Goal: Task Accomplishment & Management: Manage account settings

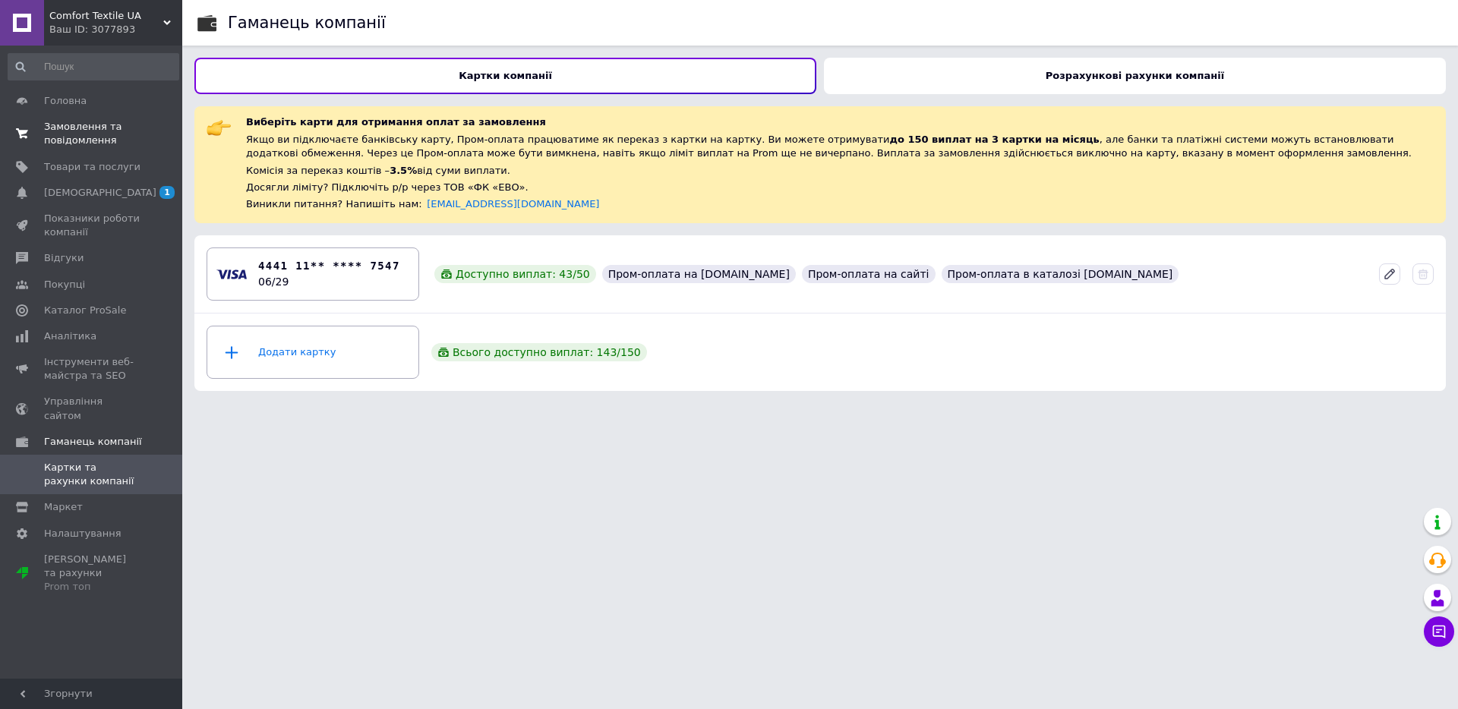
click at [65, 142] on span "Замовлення та повідомлення" at bounding box center [92, 133] width 96 height 27
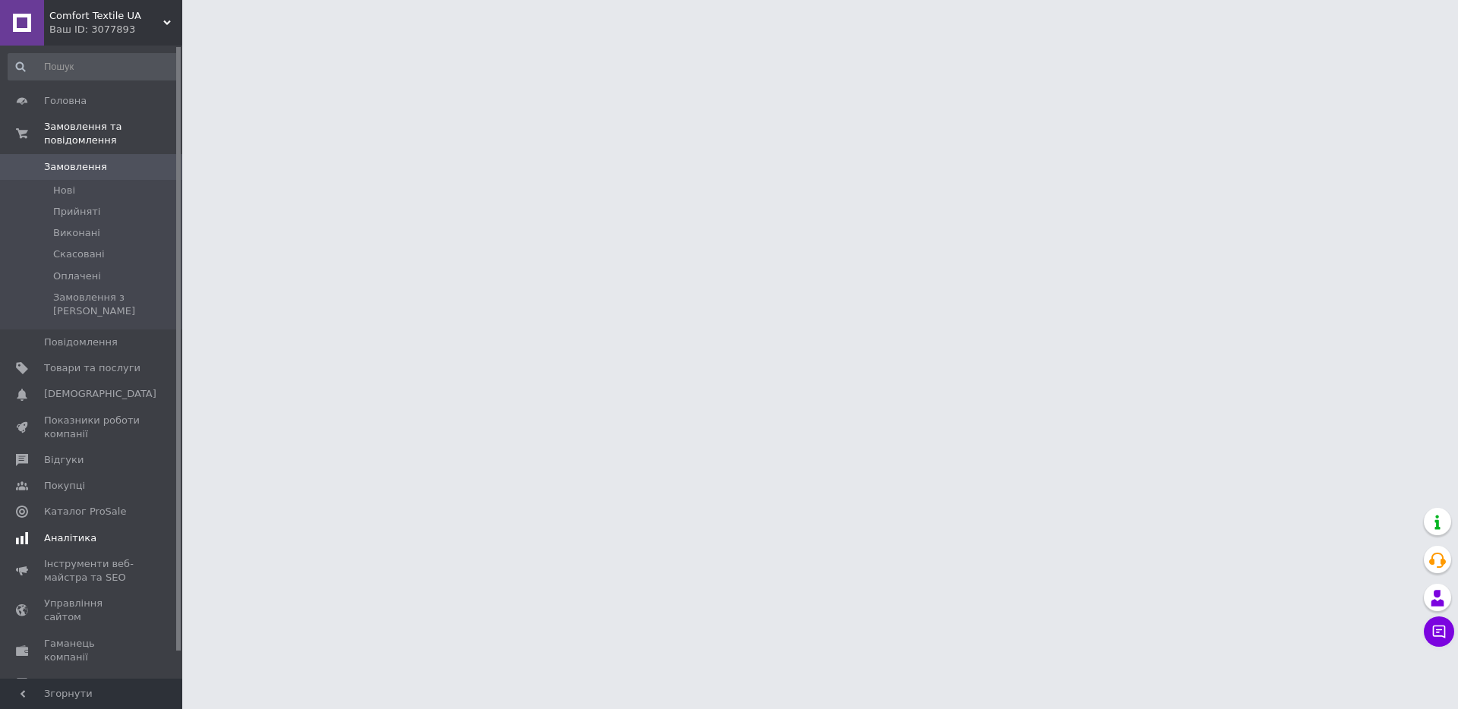
click at [78, 532] on span "Аналітика" at bounding box center [70, 539] width 52 height 14
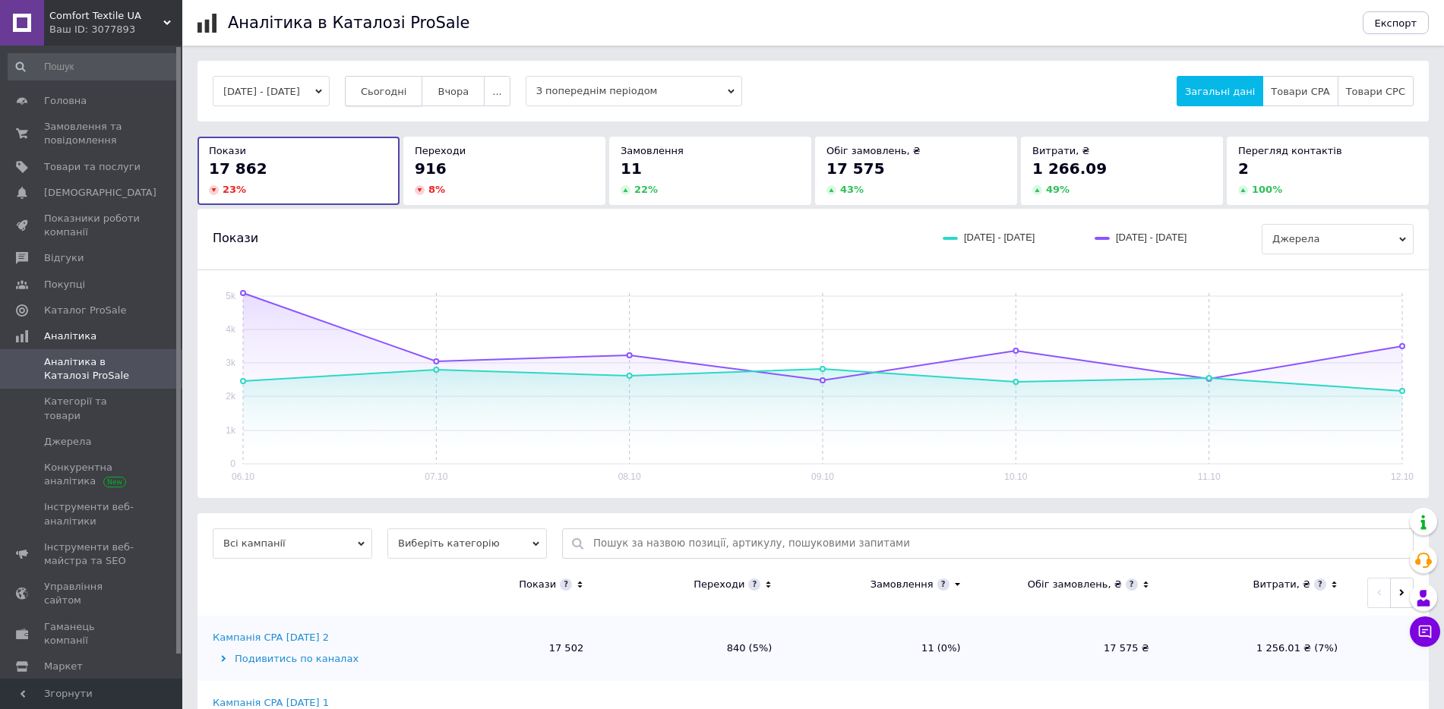
click at [388, 89] on span "Сьогодні" at bounding box center [384, 91] width 46 height 11
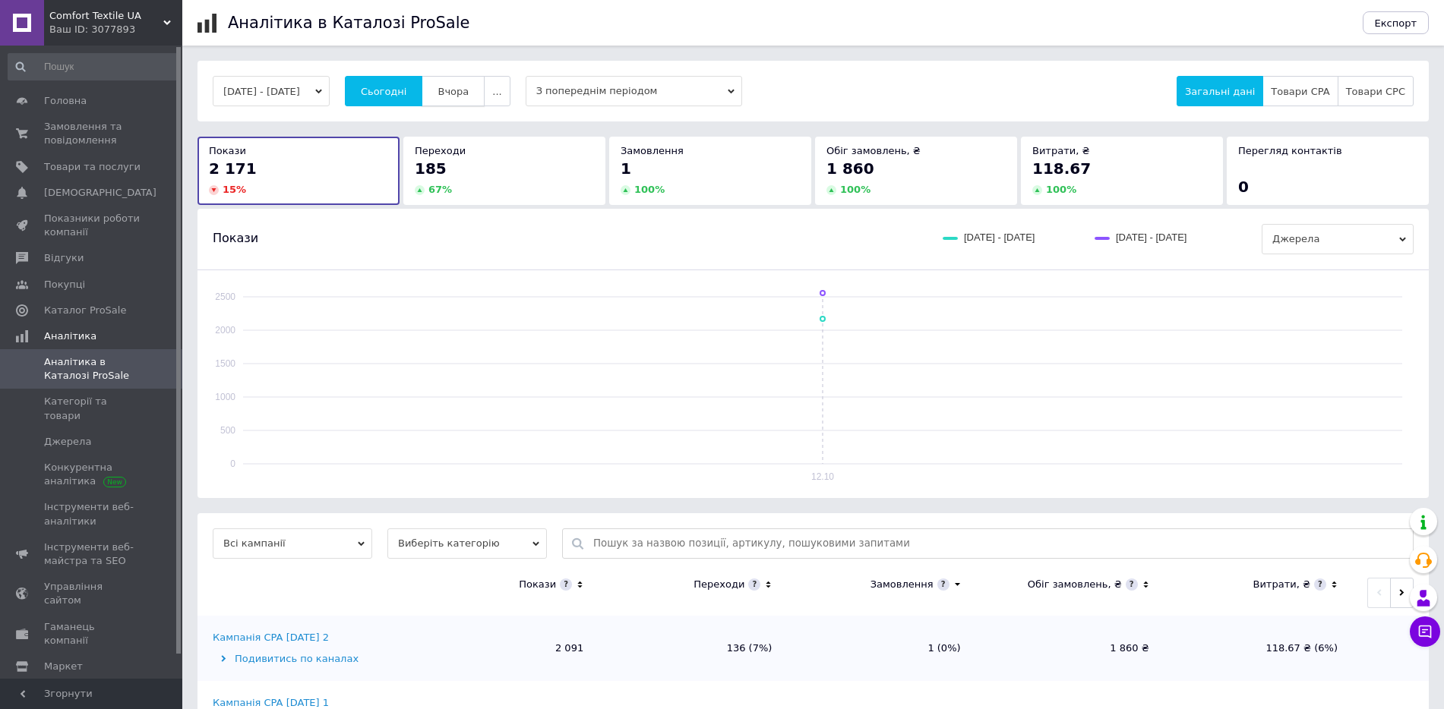
click at [469, 89] on span "Вчора" at bounding box center [453, 91] width 31 height 11
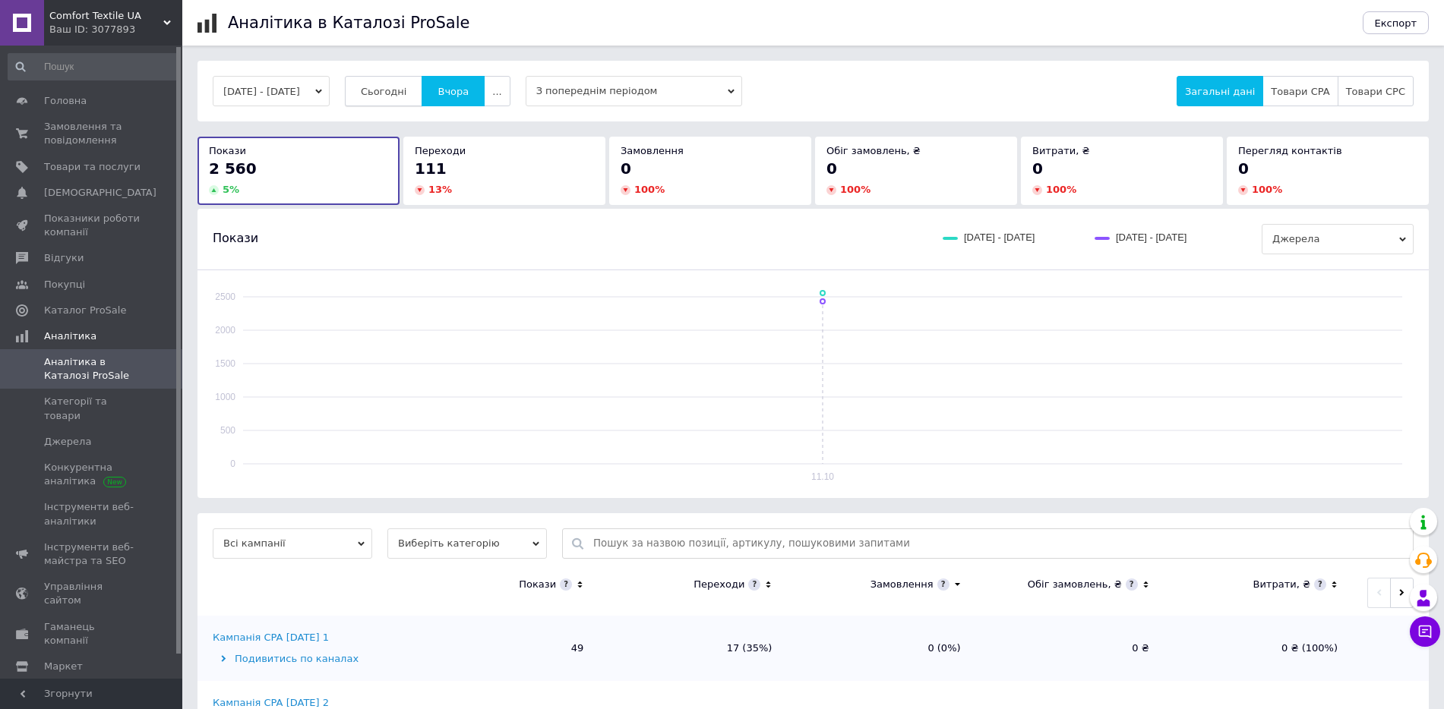
click at [407, 90] on span "Сьогодні" at bounding box center [384, 91] width 46 height 11
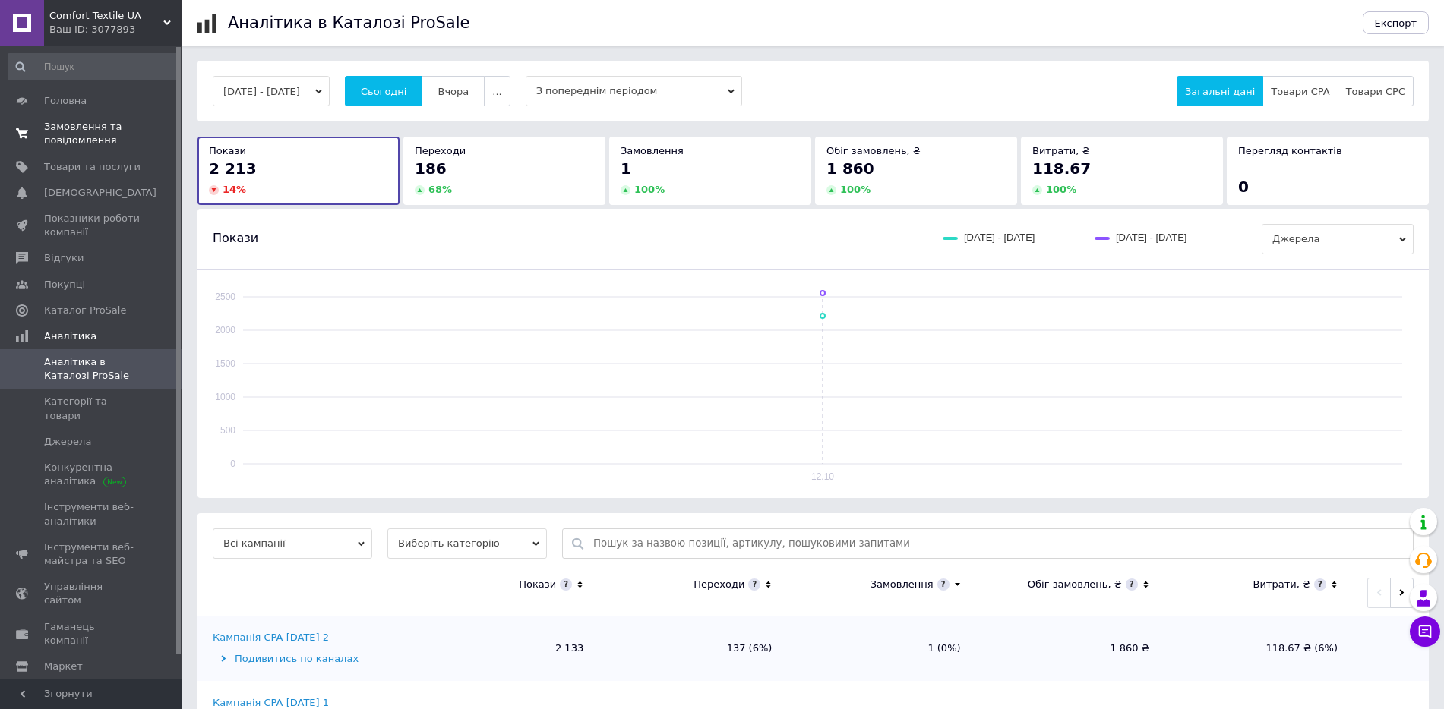
click at [56, 147] on span "Замовлення та повідомлення" at bounding box center [92, 133] width 96 height 27
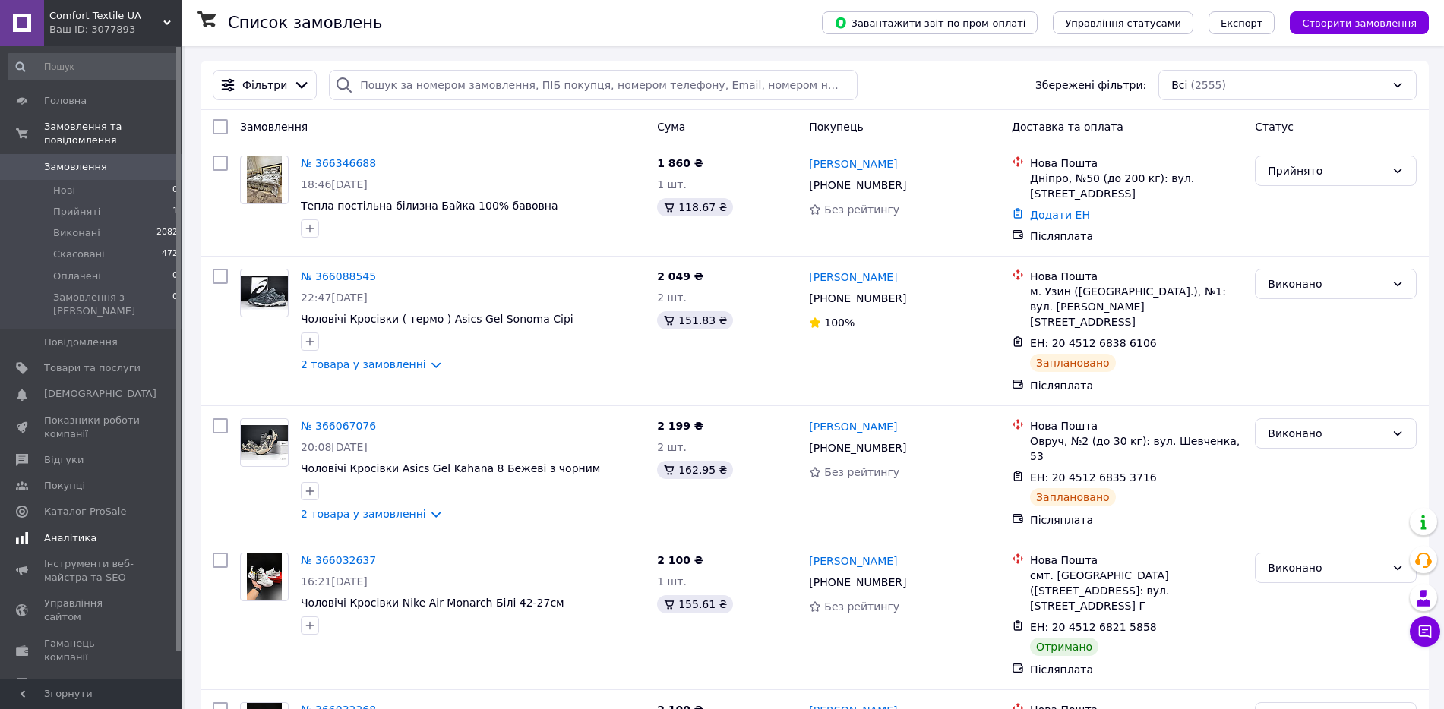
click at [63, 532] on span "Аналітика" at bounding box center [70, 539] width 52 height 14
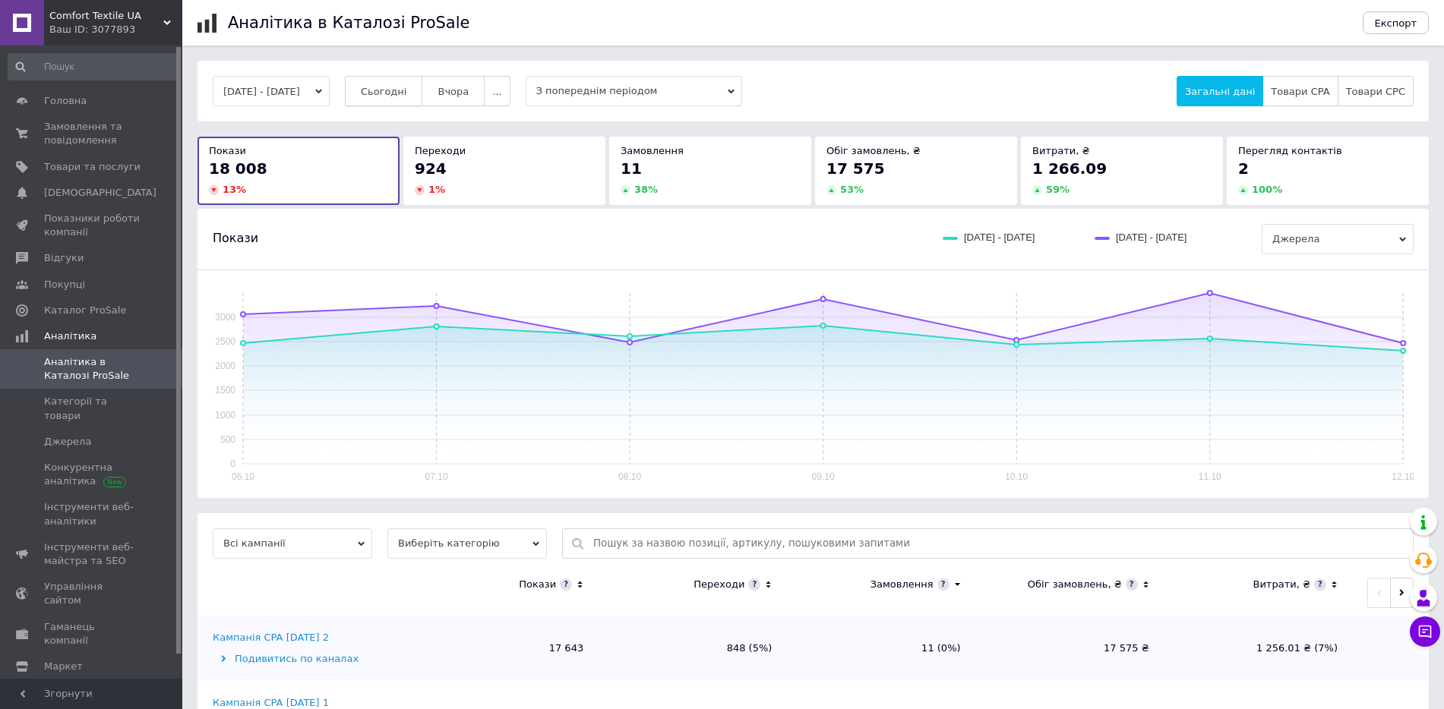
click at [410, 106] on button "Сьогодні" at bounding box center [384, 91] width 78 height 30
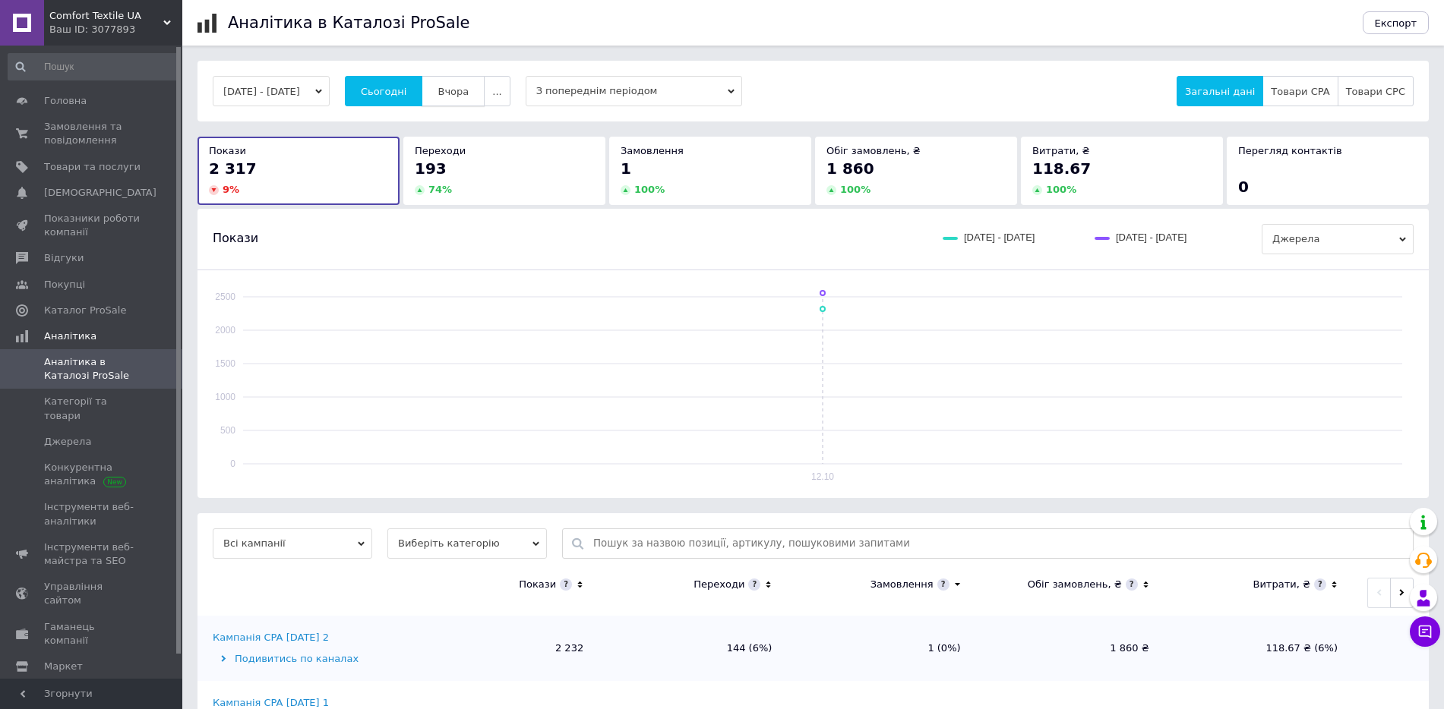
click at [469, 93] on span "Вчора" at bounding box center [453, 91] width 31 height 11
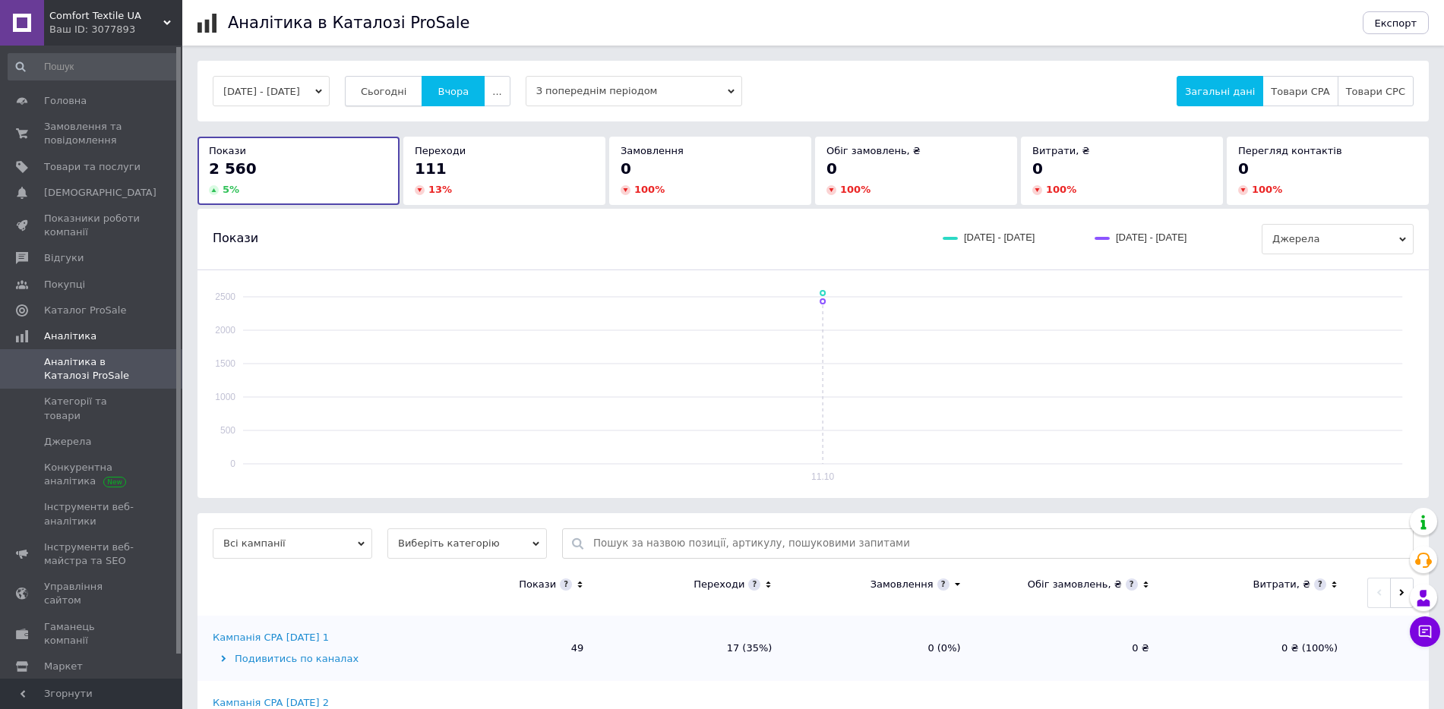
click at [407, 86] on span "Сьогодні" at bounding box center [384, 91] width 46 height 11
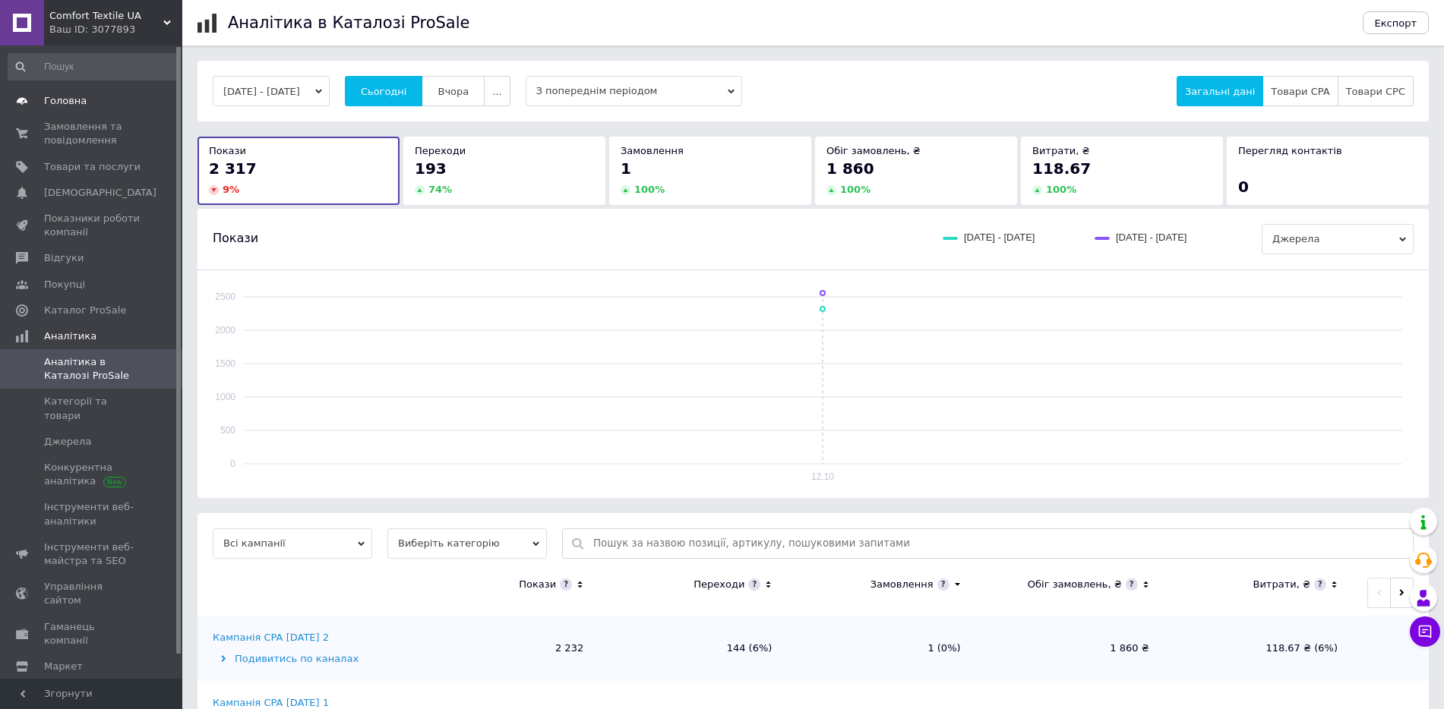
click at [62, 103] on span "Головна" at bounding box center [65, 101] width 43 height 14
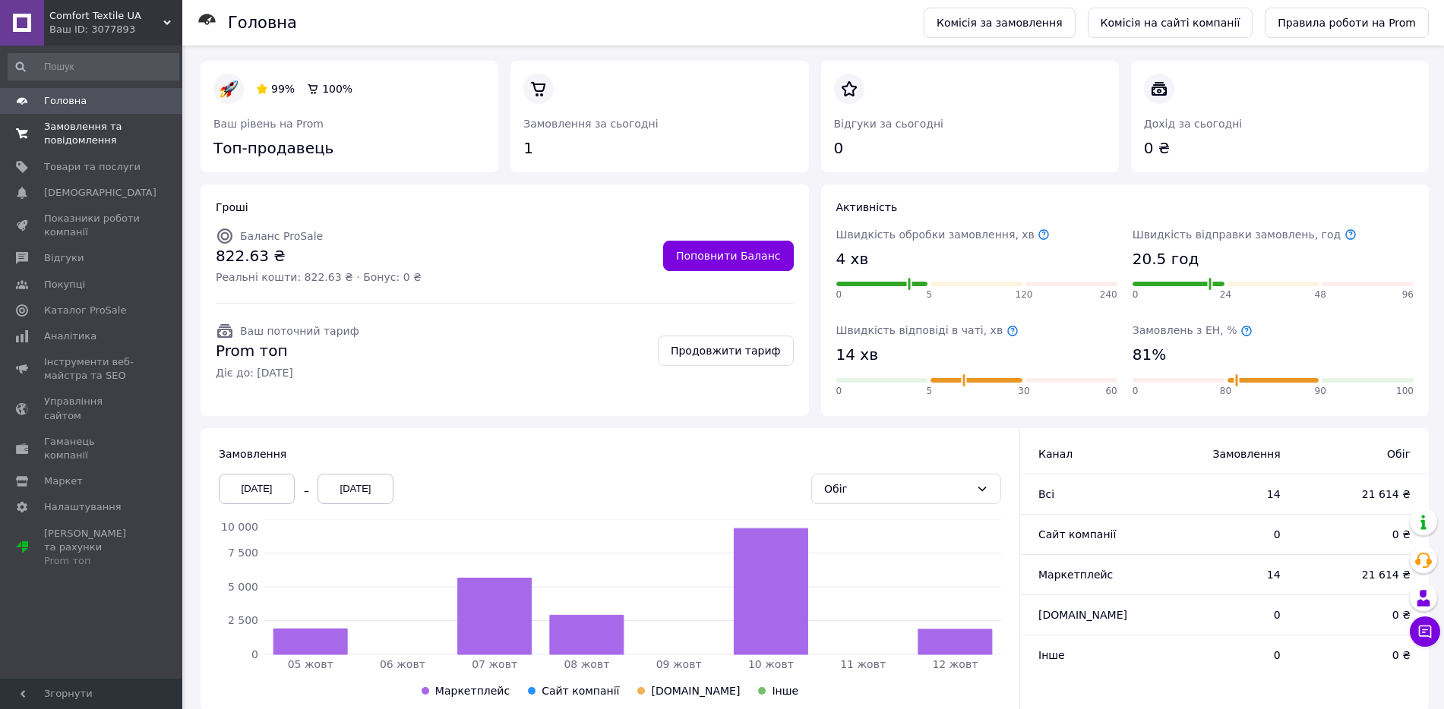
click at [103, 130] on span "Замовлення та повідомлення" at bounding box center [92, 133] width 96 height 27
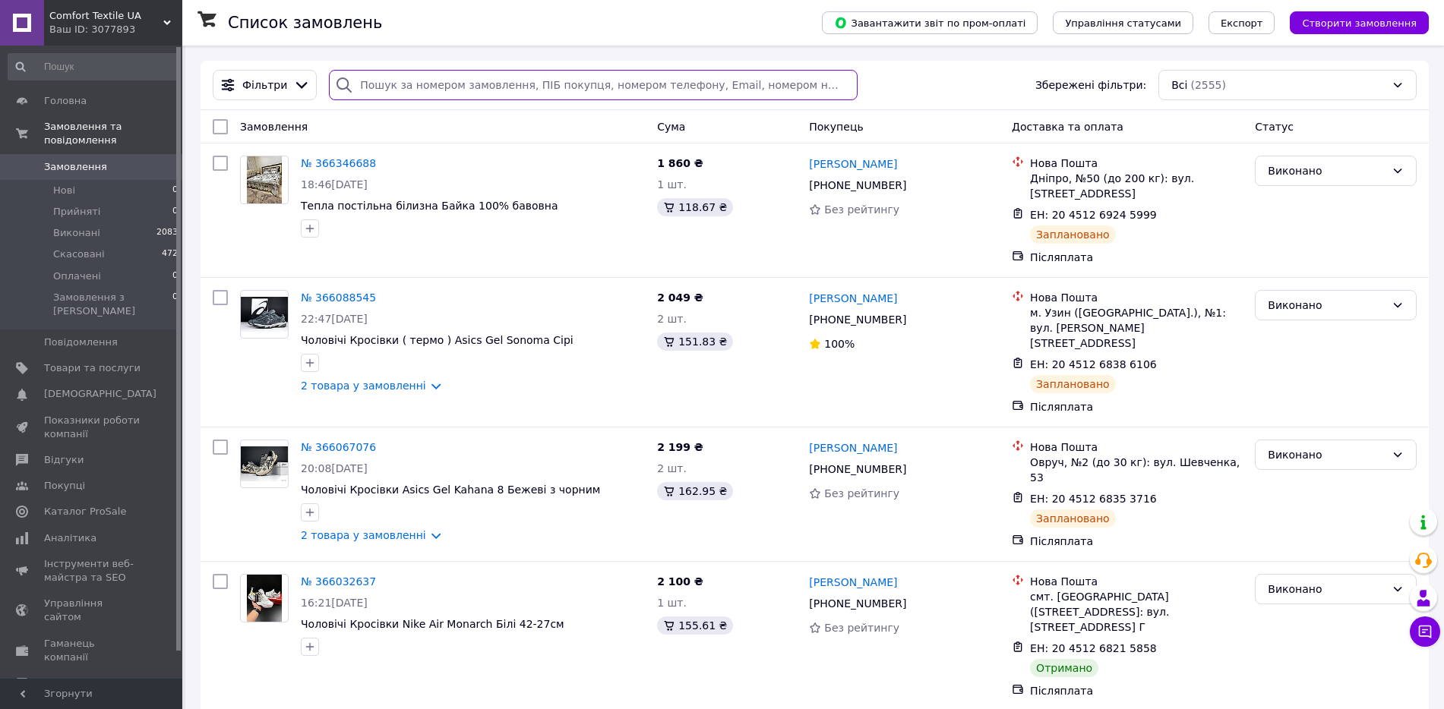
click at [398, 82] on input "search" at bounding box center [593, 85] width 529 height 30
paste input "PRM-971534905"
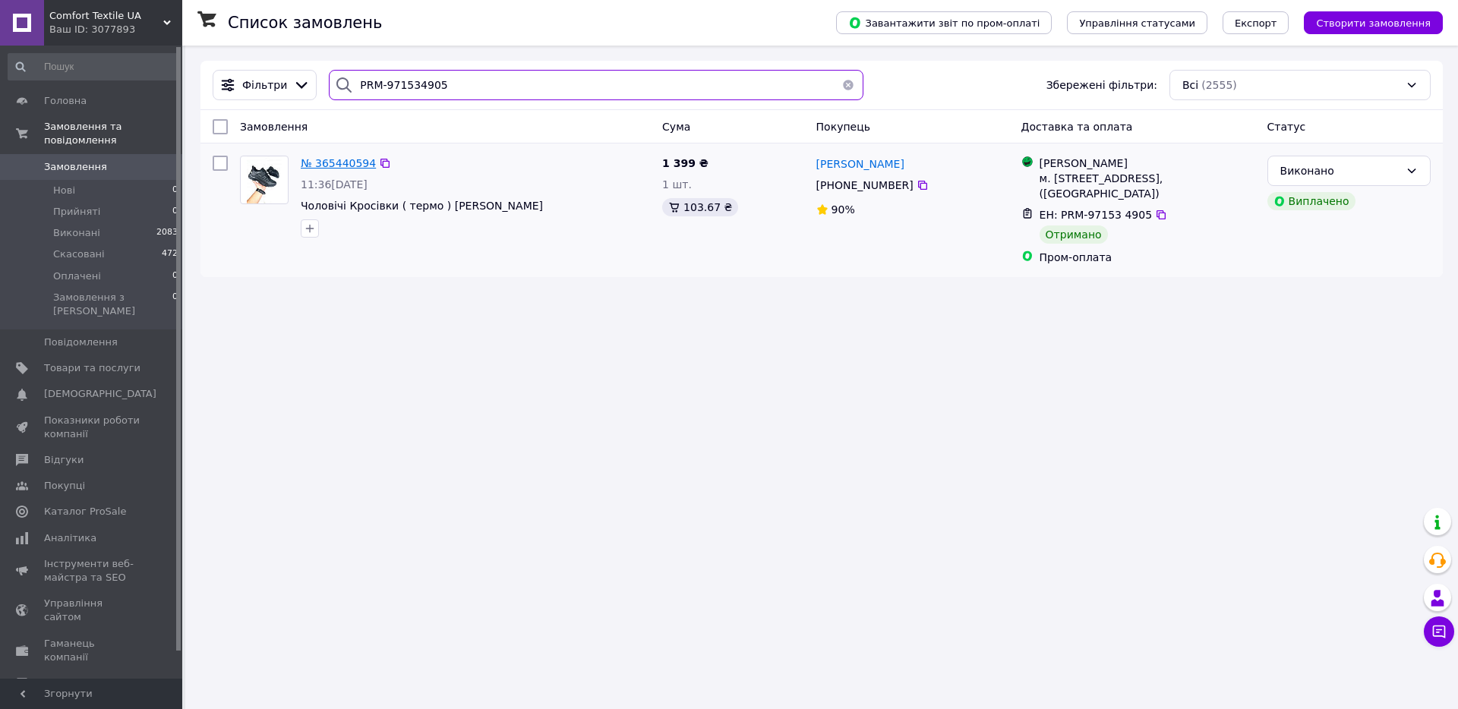
type input "PRM-971534905"
click at [340, 166] on span "№ 365440594" at bounding box center [338, 163] width 75 height 12
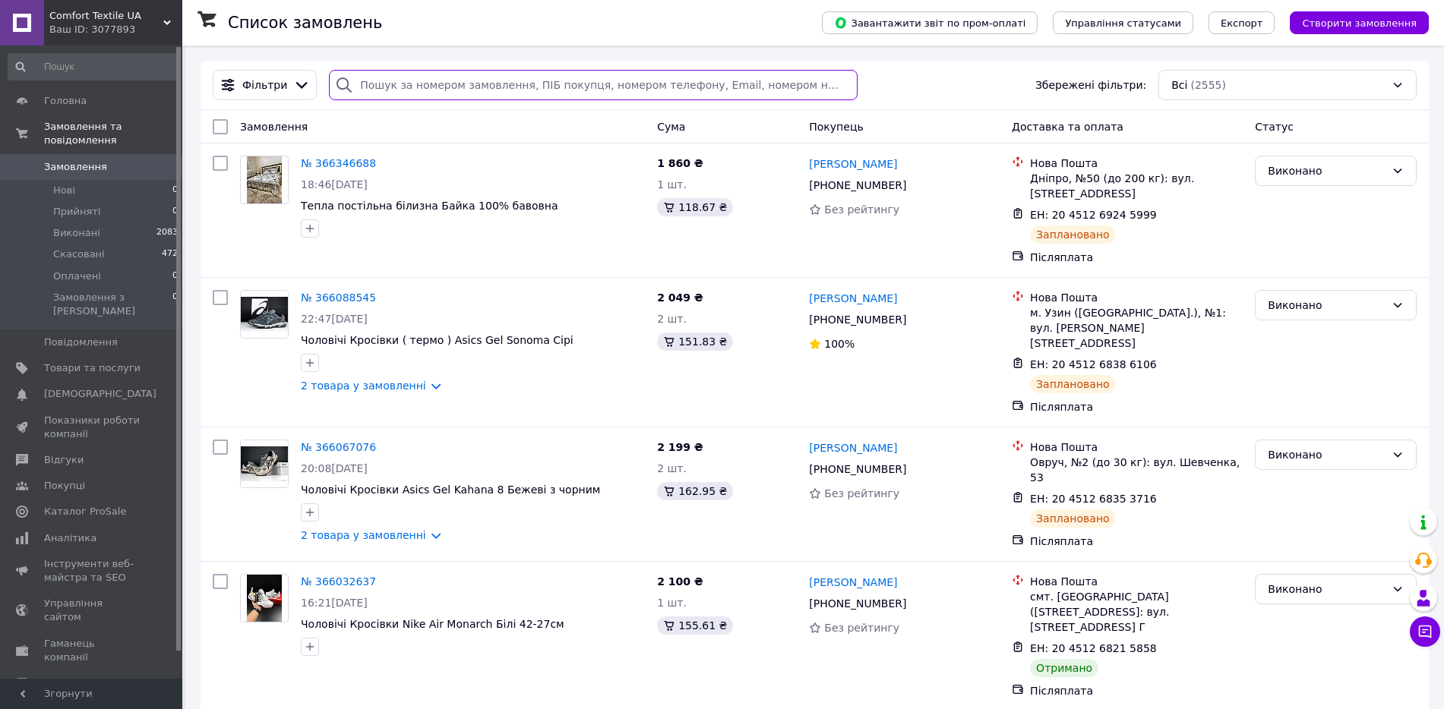
click at [438, 90] on input "search" at bounding box center [593, 85] width 529 height 30
paste input "PRM-24093 3622"
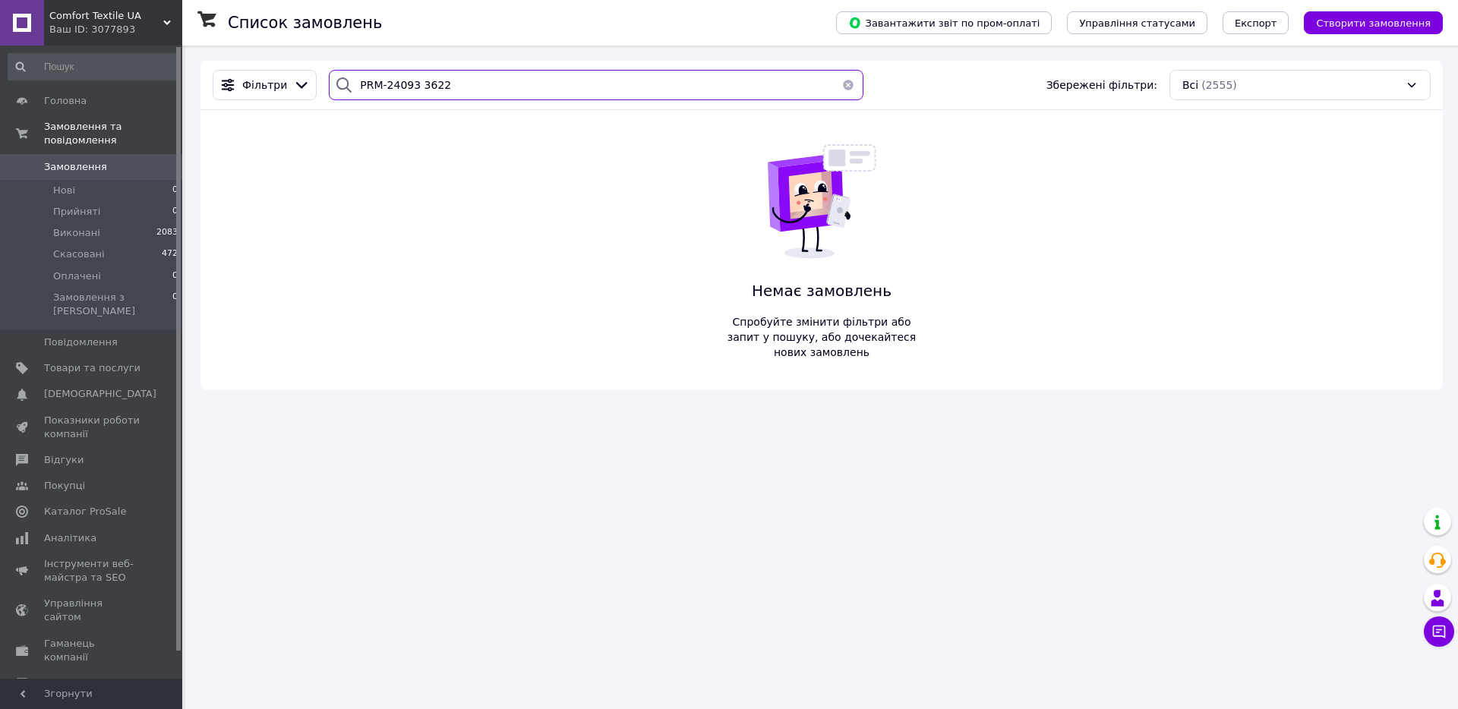
click at [415, 81] on input "PRM-24093 3622" at bounding box center [596, 85] width 535 height 30
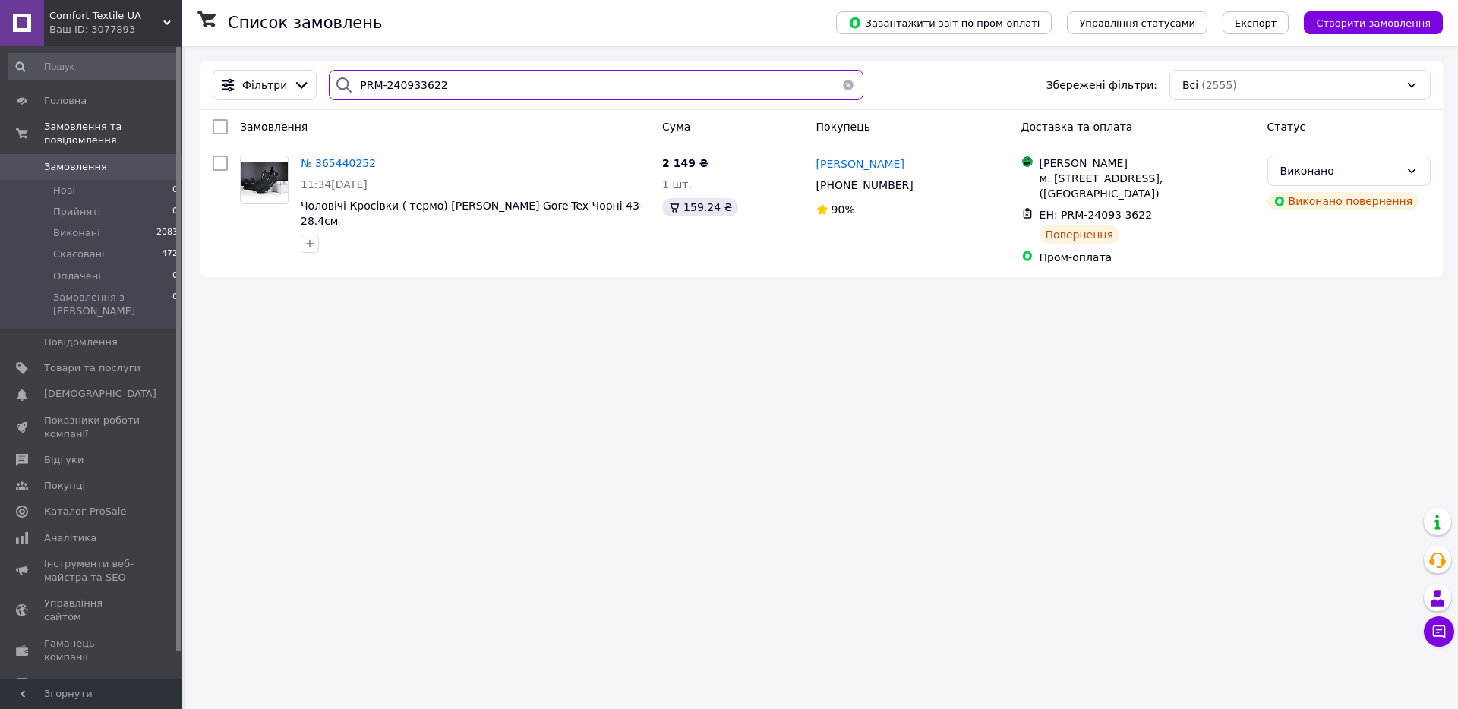
type input "PRM-240933622"
click at [85, 160] on span "Замовлення" at bounding box center [75, 167] width 63 height 14
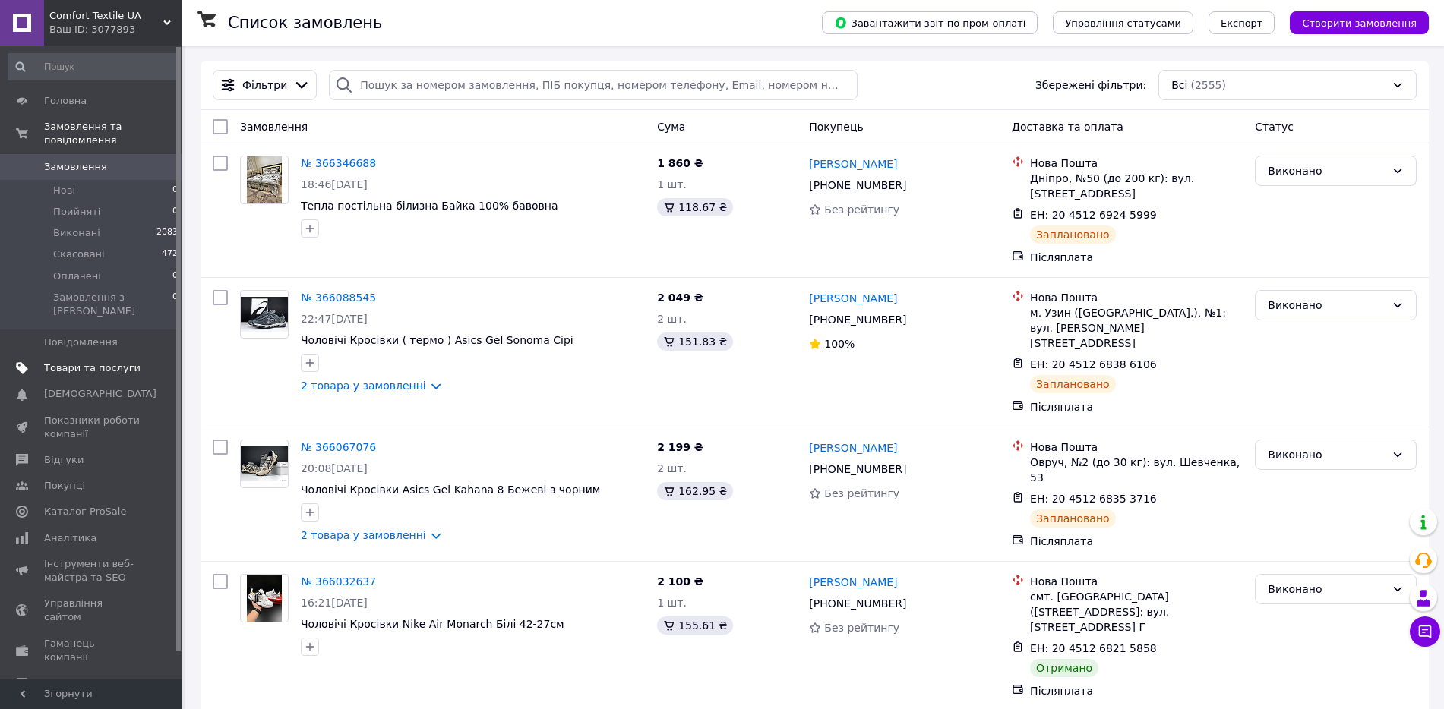
click at [81, 362] on span "Товари та послуги" at bounding box center [92, 369] width 96 height 14
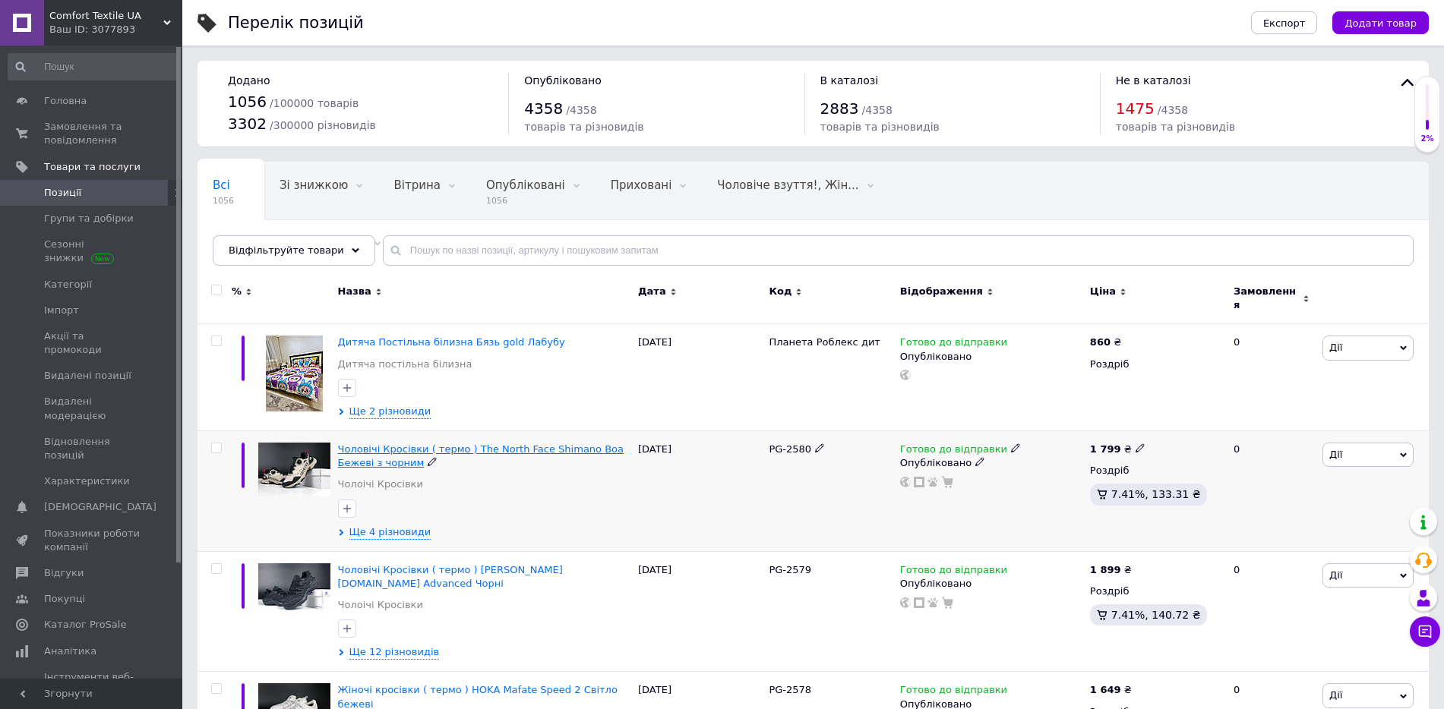
click at [415, 444] on span "Чоловічі Кросівки ( термо ) The North Face Shimano Boa Бежеві з чорним" at bounding box center [481, 456] width 286 height 25
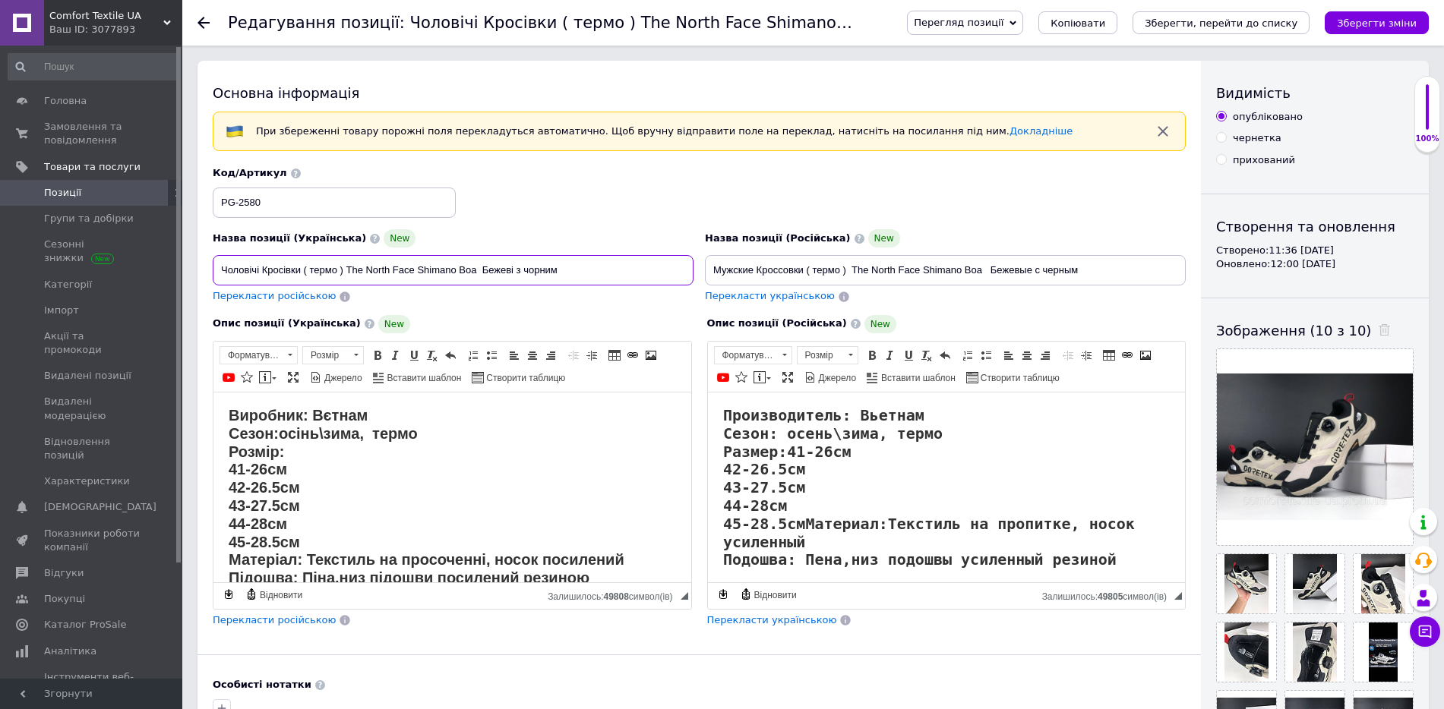
drag, startPoint x: 569, startPoint y: 271, endPoint x: 216, endPoint y: 273, distance: 353.2
click at [216, 274] on input "Чоловічі Кросівки ( термо ) The North Face Shimano Boa Бежеві з чорним" at bounding box center [453, 270] width 481 height 30
drag, startPoint x: 1104, startPoint y: 276, endPoint x: 679, endPoint y: 263, distance: 425.6
click at [679, 263] on div "Назва позиції (Українська) New Чоловічі Кросівки ( термо ) The North Face Shima…" at bounding box center [699, 235] width 984 height 149
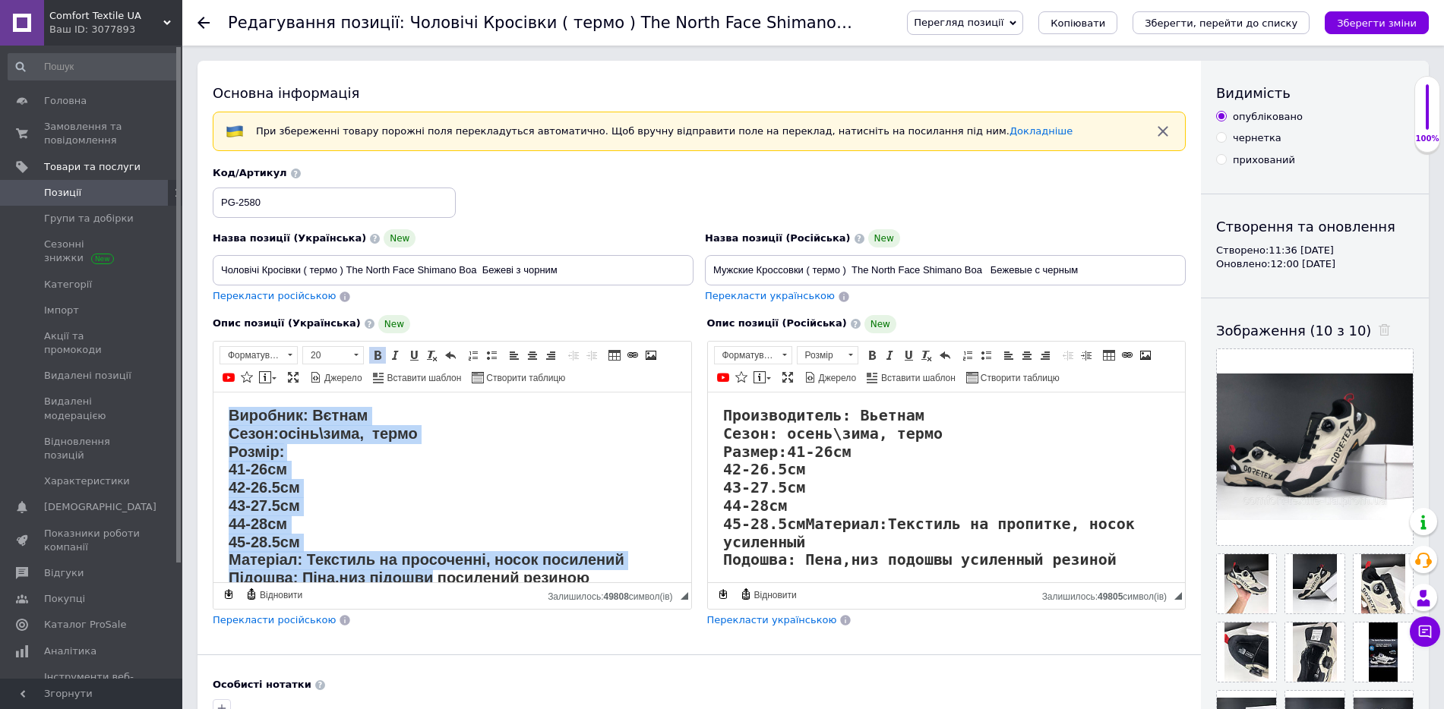
scroll to position [21, 0]
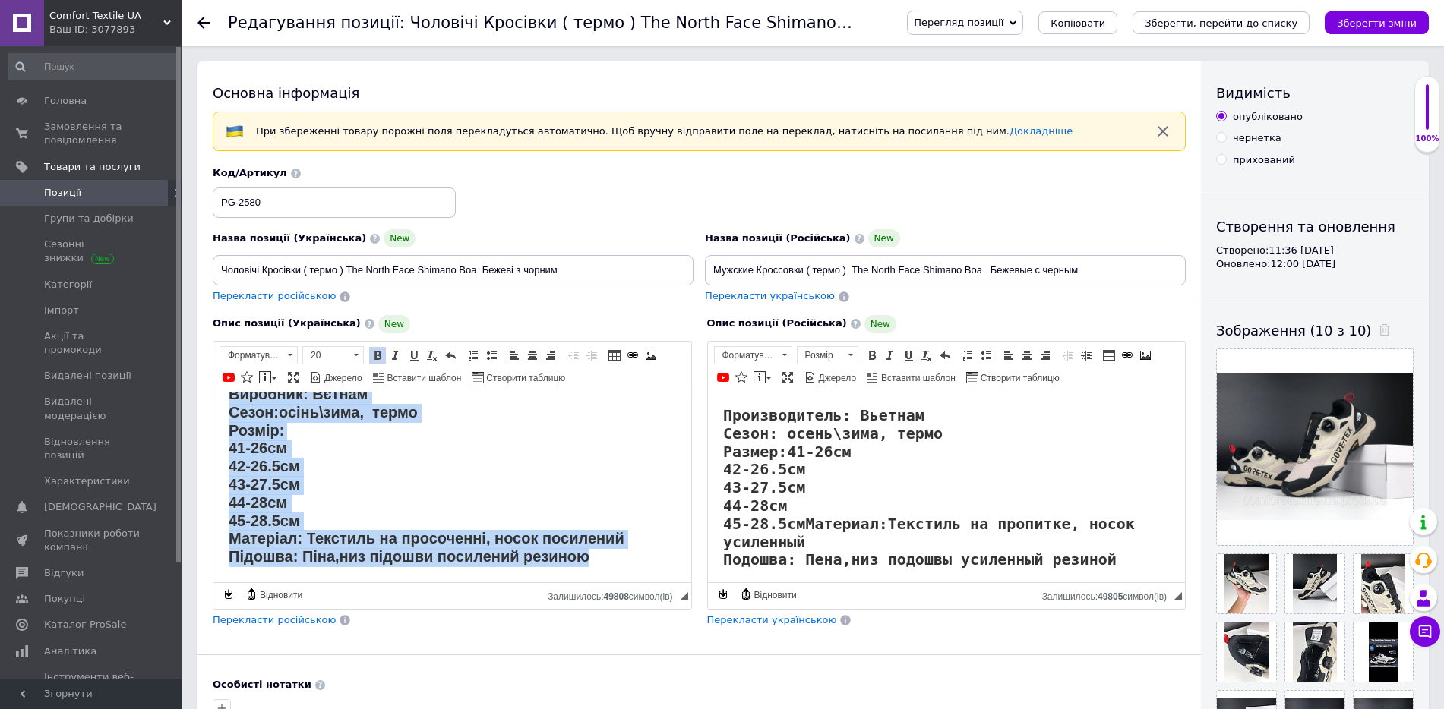
drag, startPoint x: 229, startPoint y: 412, endPoint x: 652, endPoint y: 599, distance: 462.8
click at [652, 582] on html "Виробник: Вєтнам Сезон: осінь\зима, термо Розмір: 41-26см 42-26.5см 43-27.5см 4…" at bounding box center [452, 476] width 478 height 211
copy strong "Виробник: Вєтнам Сезон: осінь\зима, термо Розмір: 41-26см 42-26.5см 43-27.5см 4…"
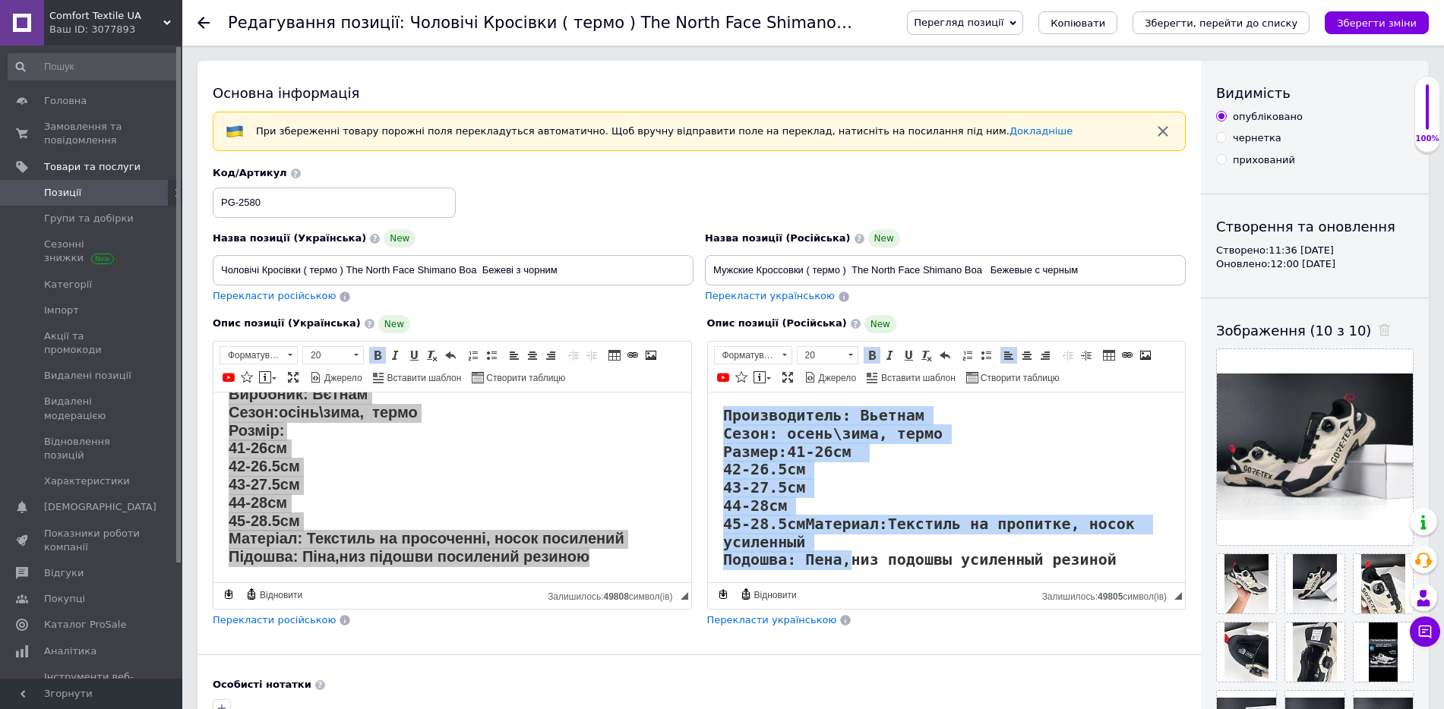
scroll to position [14, 0]
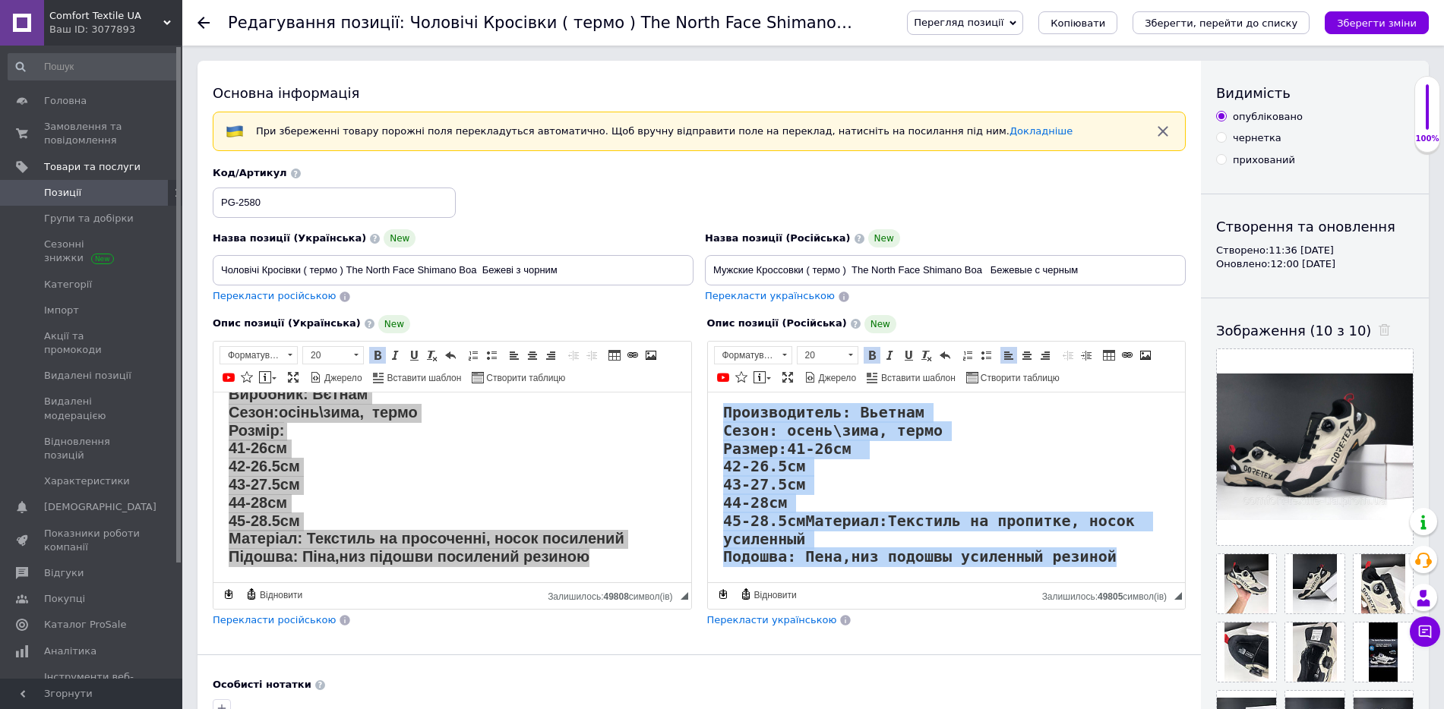
drag, startPoint x: 718, startPoint y: 405, endPoint x: 1146, endPoint y: 612, distance: 475.9
click at [1146, 582] on html "Производитель: Вьетнам Сезон: осень\зима, термо Размер: 41-26см 42-26.5см 43-27…" at bounding box center [946, 485] width 478 height 193
copy strong "Производитель: Вьетнам Сезон: осень\зима, термо Размер: 41-26см 42-26.5см 43-27…"
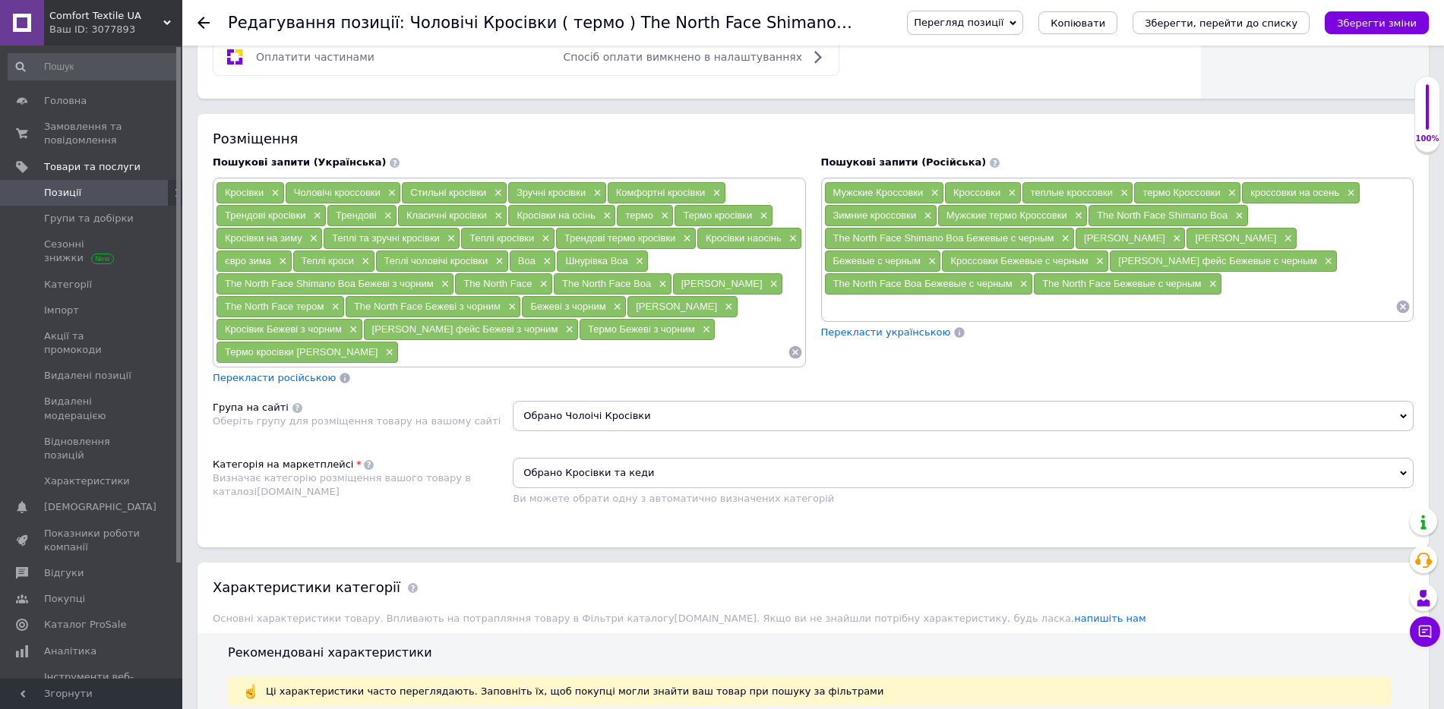
scroll to position [855, 0]
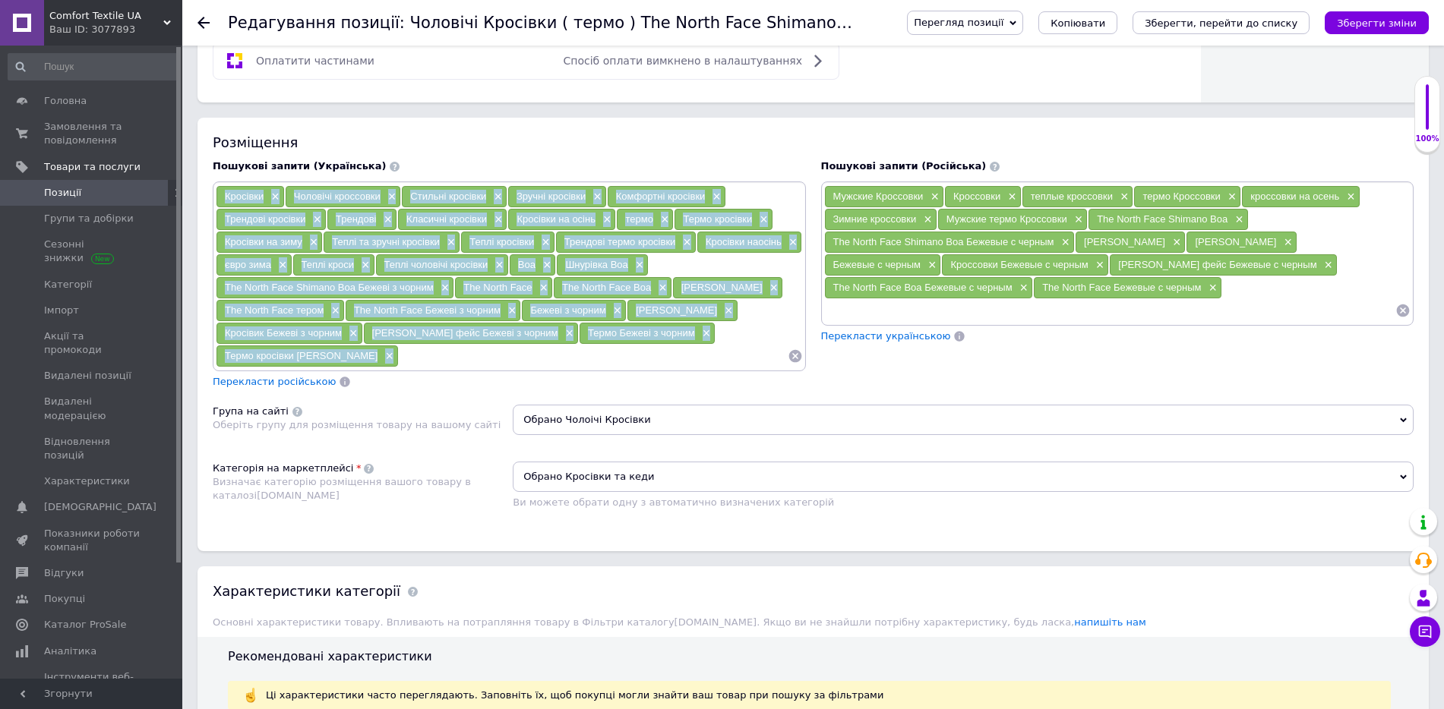
drag, startPoint x: 225, startPoint y: 193, endPoint x: 376, endPoint y: 357, distance: 223.1
click at [370, 361] on div "Кросівки × Чоловічі кроссовки × Стильні кросівки × Зручні кросівки × Комфортні …" at bounding box center [509, 276] width 587 height 183
copy div "Кросівки × Чоловічі кроссовки × Стильні кросівки × Зручні кросівки × Комфортні …"
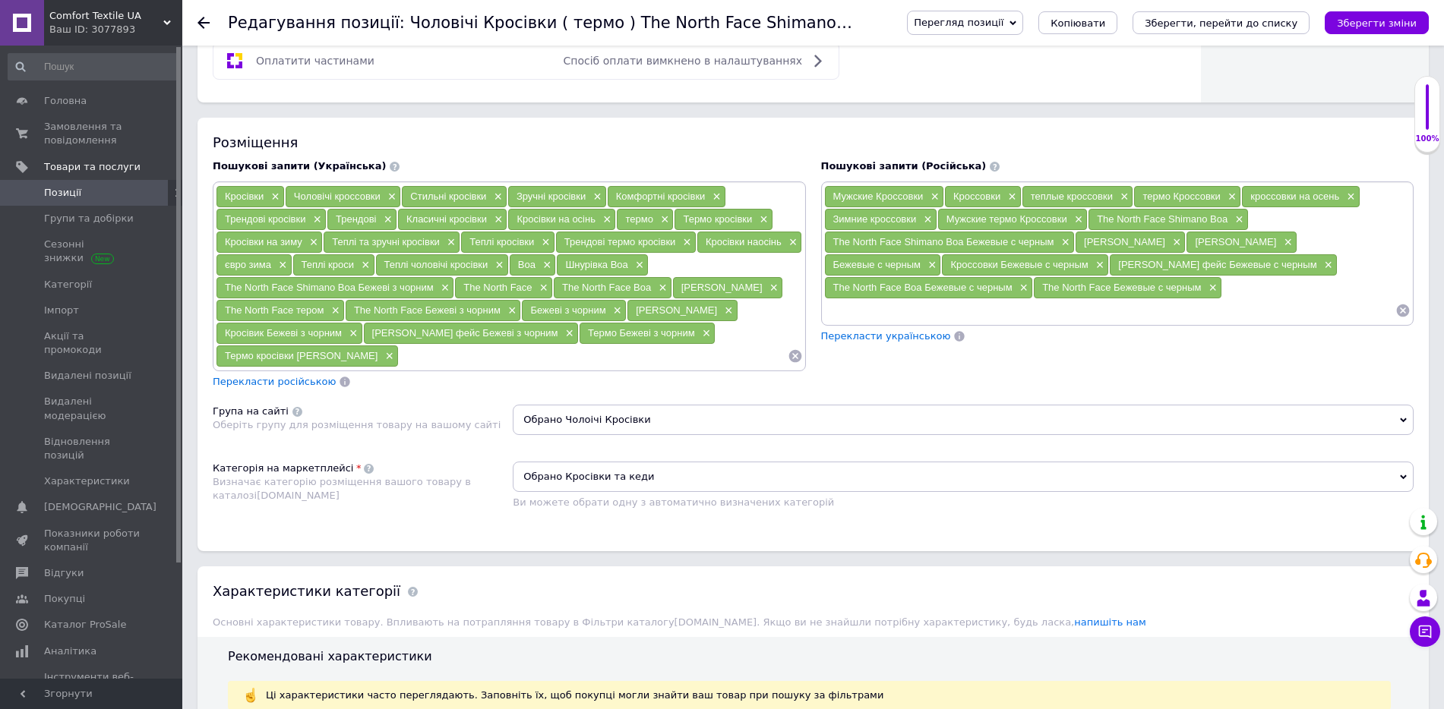
drag, startPoint x: 1026, startPoint y: 292, endPoint x: 868, endPoint y: 209, distance: 178.4
click at [874, 211] on div "Мужские Кроссовки × Кроссовки × теплые кроссовки × термо Кроссовки × кроссовки …" at bounding box center [1117, 253] width 587 height 137
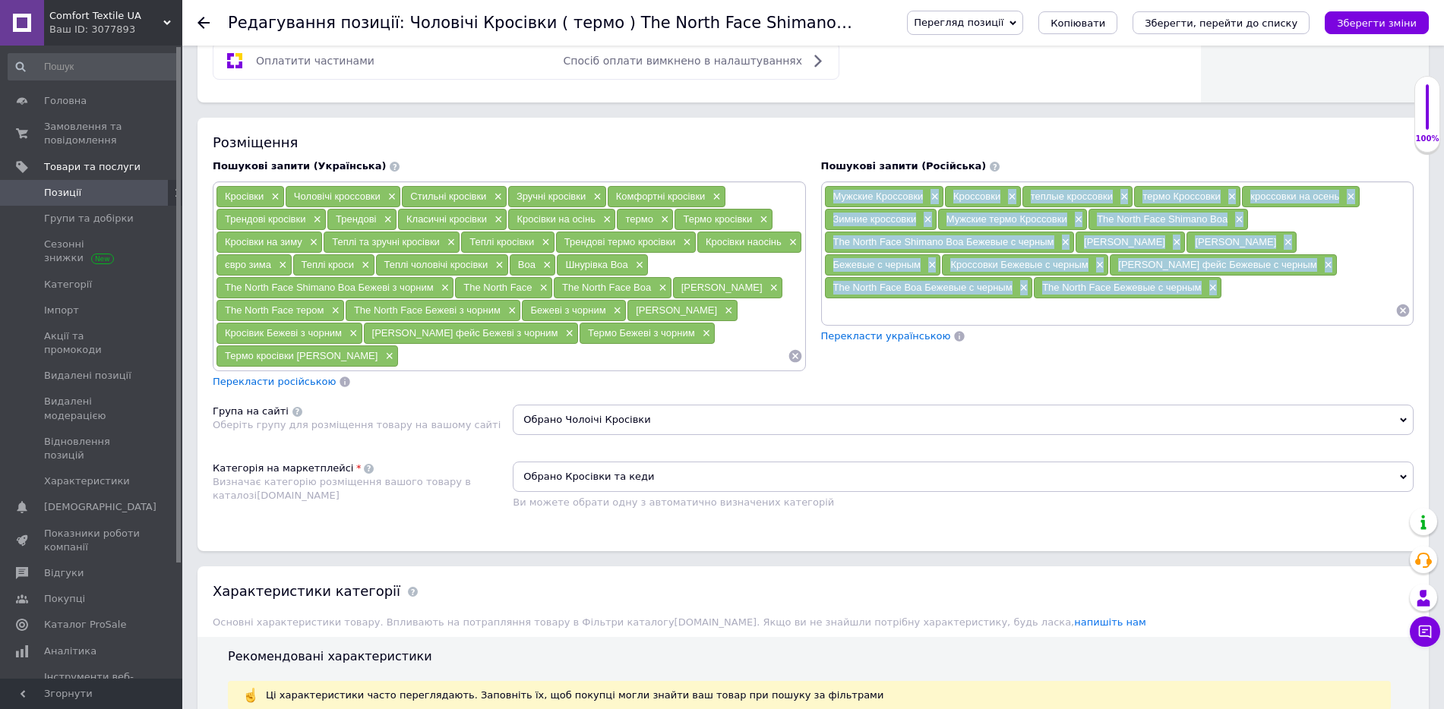
drag, startPoint x: 832, startPoint y: 190, endPoint x: 1051, endPoint y: 299, distance: 245.3
click at [1051, 299] on div "Мужские Кроссовки × Кроссовки × теплые кроссовки × термо Кроссовки × кроссовки …" at bounding box center [1117, 253] width 587 height 137
copy div "Мужские Кроссовки × Кроссовки × теплые кроссовки × термо Кроссовки × кроссовки …"
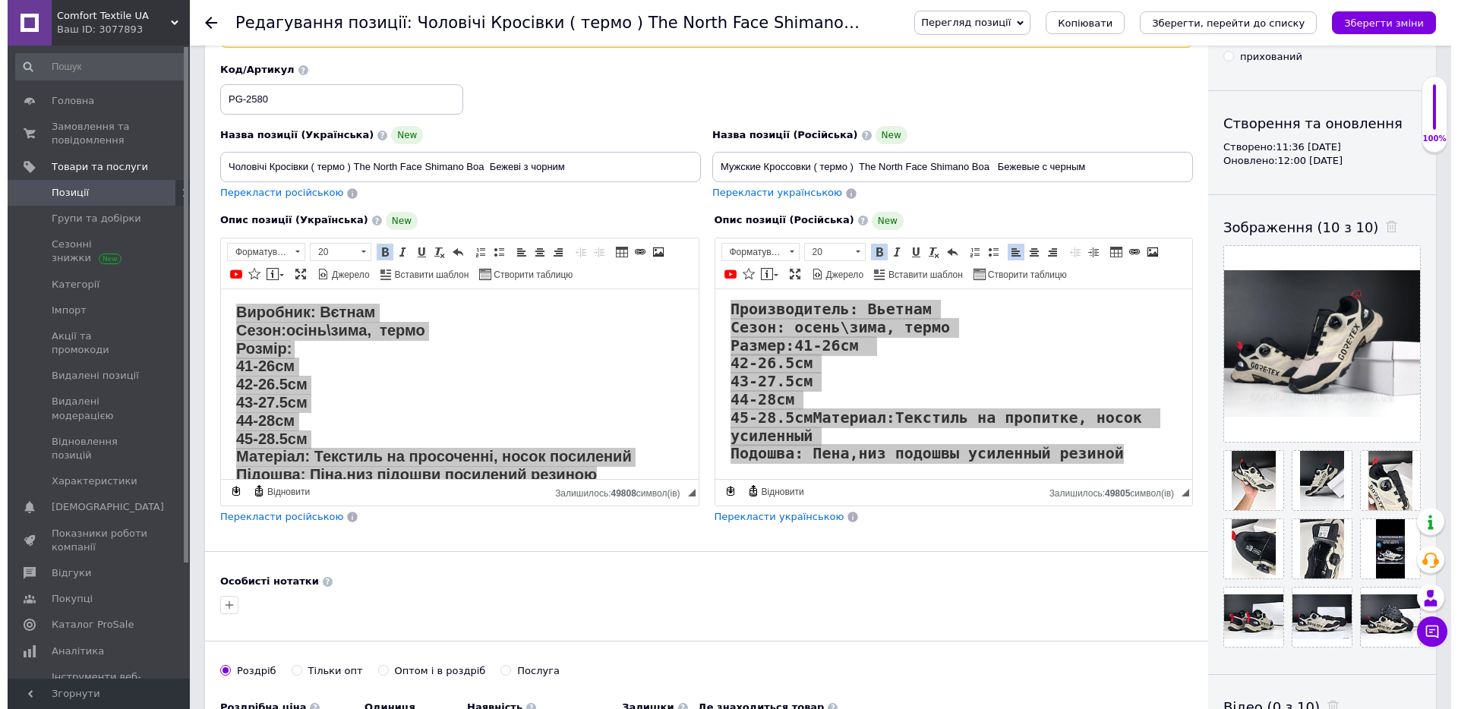
scroll to position [0, 0]
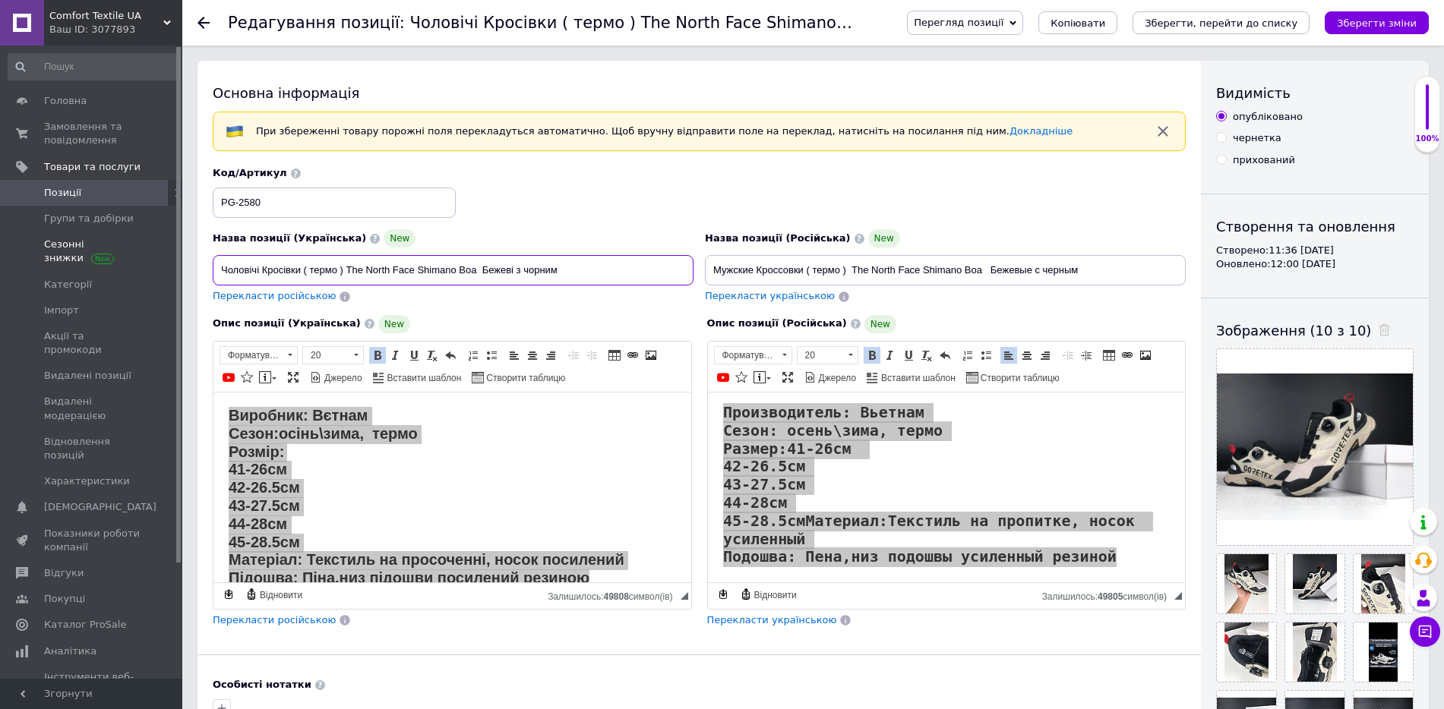
drag, startPoint x: 597, startPoint y: 272, endPoint x: 123, endPoint y: 269, distance: 474.0
click at [572, 268] on input "Чоловічі Кросівки ( термо ) The North Face Shimano Boa Бежеві з чорним" at bounding box center [453, 270] width 481 height 30
drag, startPoint x: 619, startPoint y: 267, endPoint x: 128, endPoint y: 267, distance: 491.4
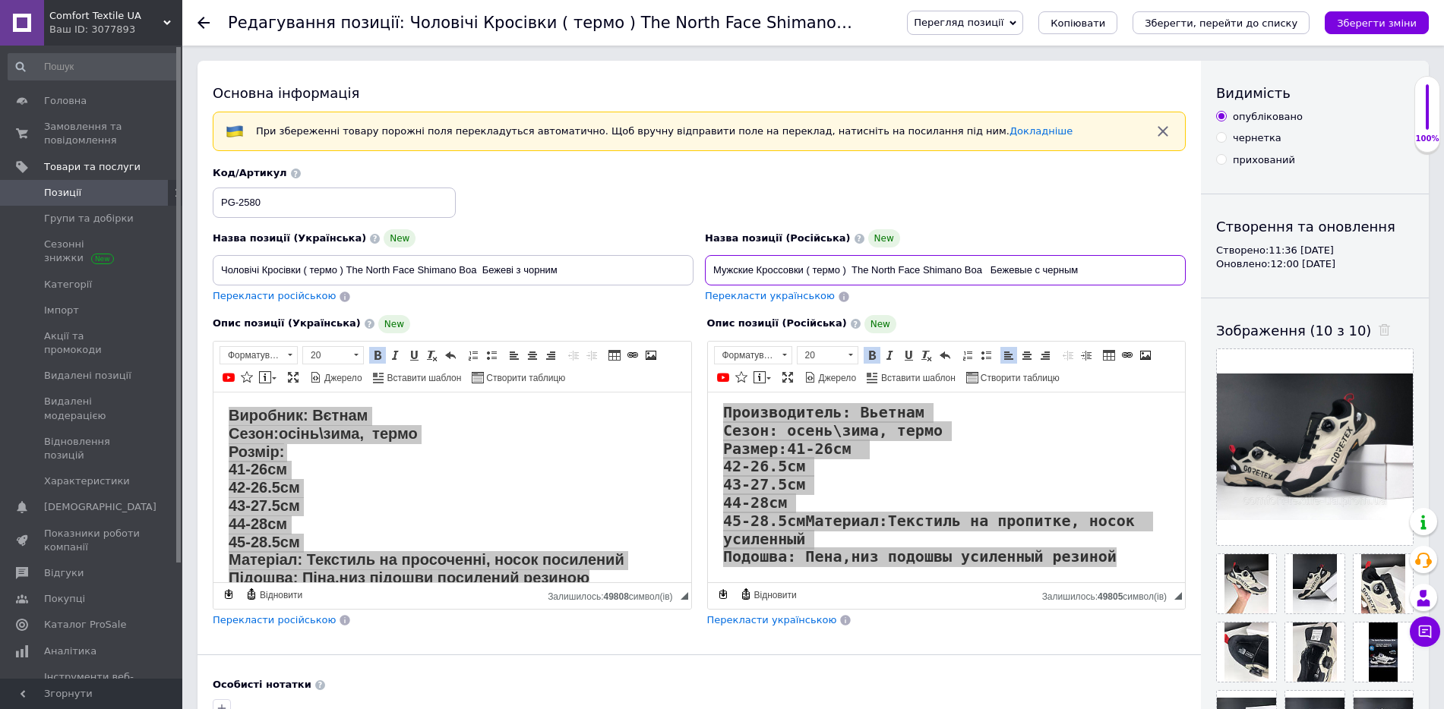
click at [1096, 276] on input "Мужские Кроссовки ( термо ) The North Face Shimano Boa Бежевые с черным" at bounding box center [945, 270] width 481 height 30
drag, startPoint x: 1114, startPoint y: 270, endPoint x: 630, endPoint y: 284, distance: 484.1
click at [630, 284] on div "Назва позиції (Українська) New Чоловічі Кросівки ( термо ) The North Face Shima…" at bounding box center [699, 235] width 984 height 149
click at [103, 196] on span "Позиції" at bounding box center [92, 193] width 96 height 14
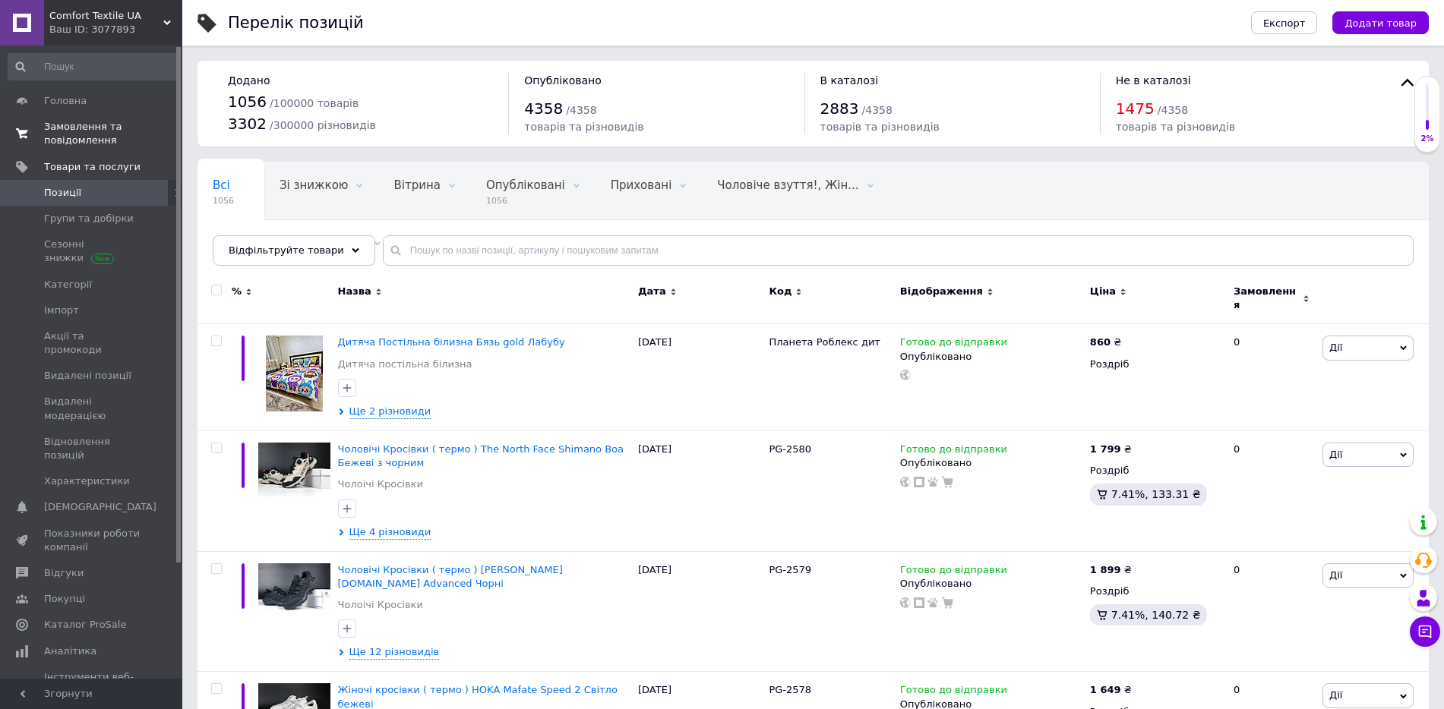
click at [82, 131] on span "Замовлення та повідомлення" at bounding box center [92, 133] width 96 height 27
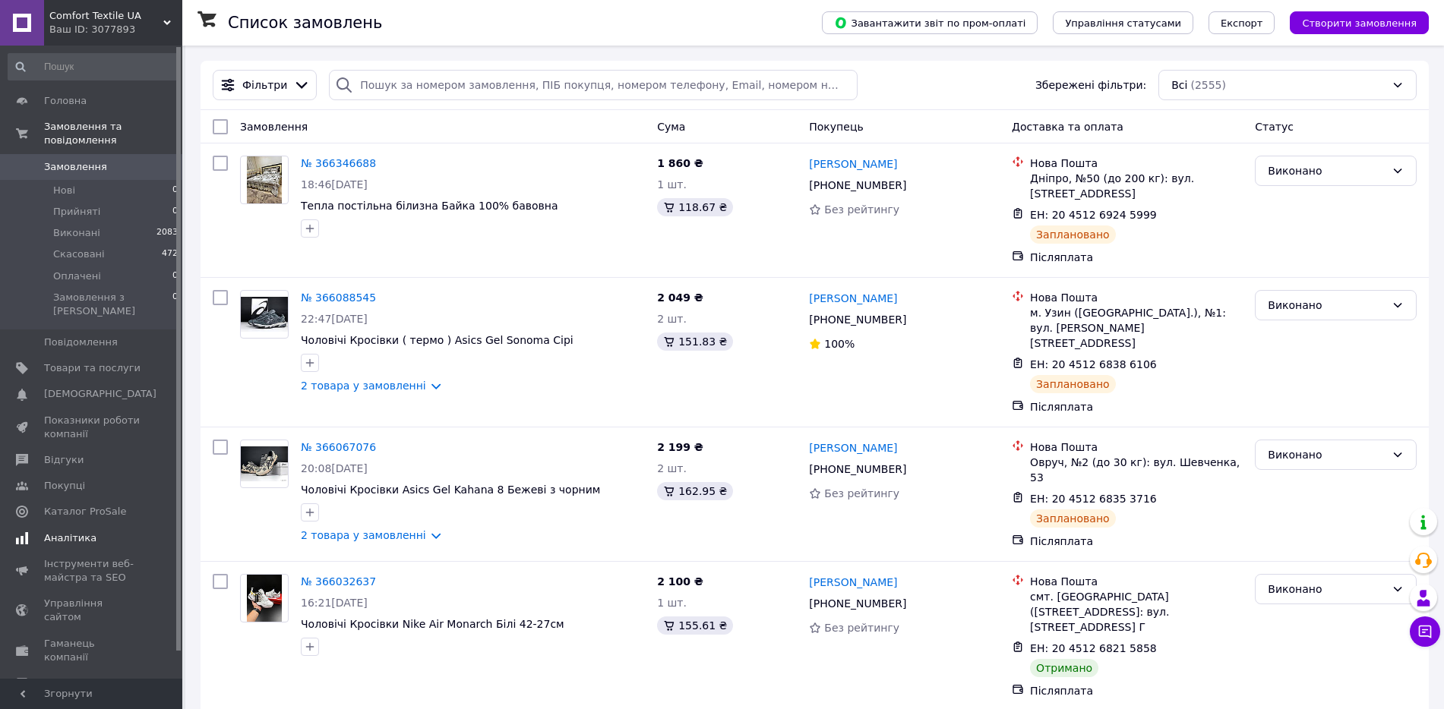
click at [65, 532] on span "Аналітика" at bounding box center [70, 539] width 52 height 14
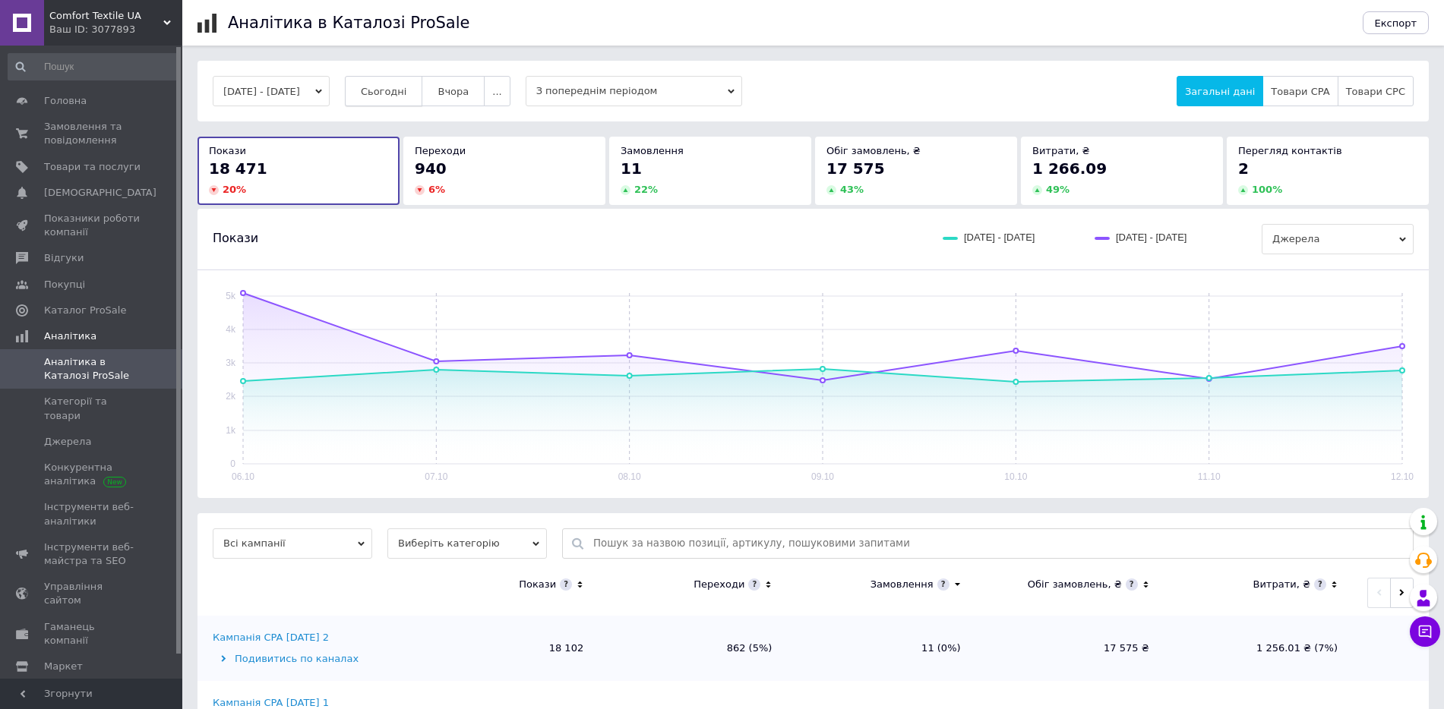
click at [396, 104] on button "Сьогодні" at bounding box center [384, 91] width 78 height 30
